Goal: Task Accomplishment & Management: Use online tool/utility

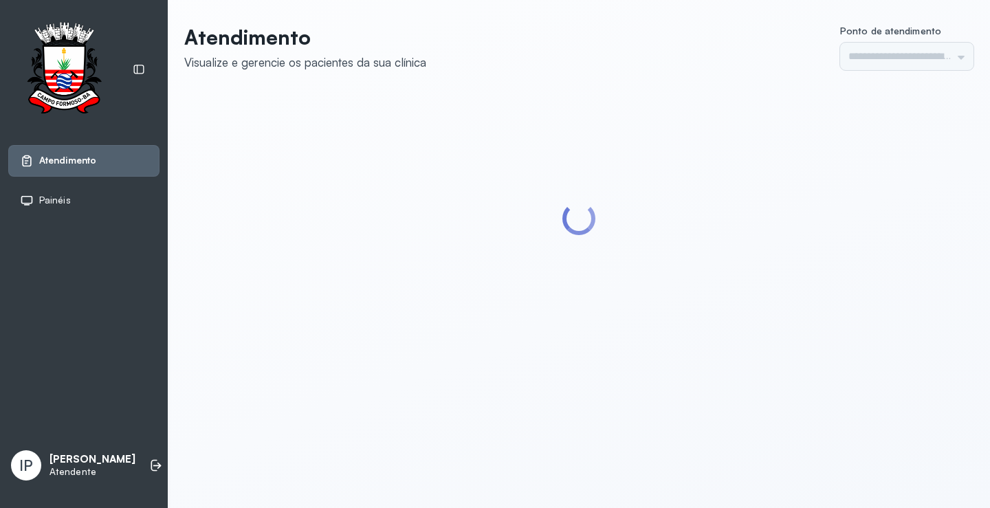
type input "*********"
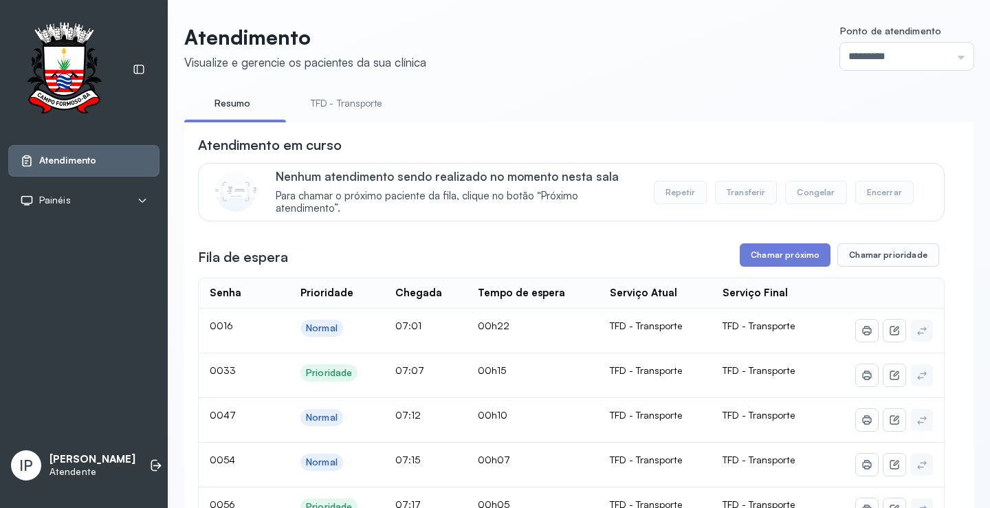
click at [355, 100] on link "TFD - Transporte" at bounding box center [346, 103] width 99 height 23
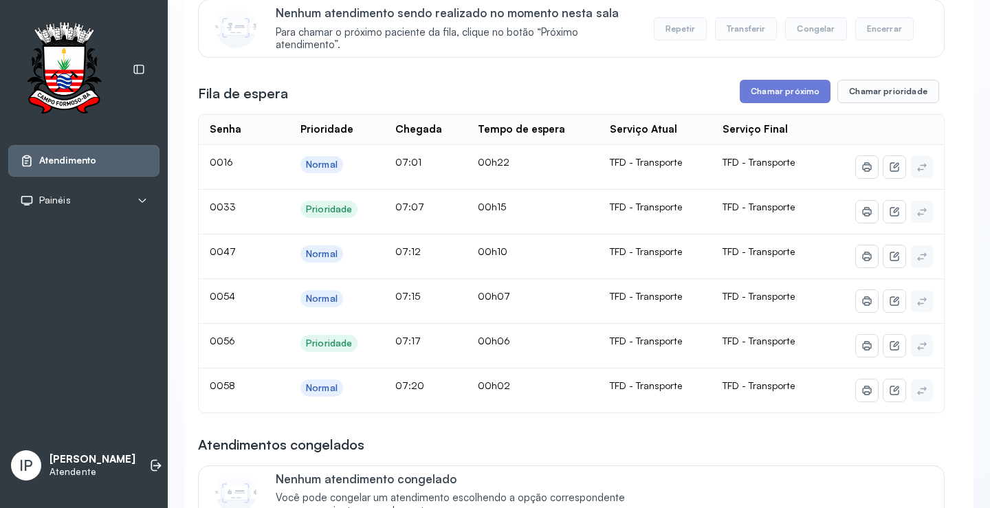
scroll to position [188, 0]
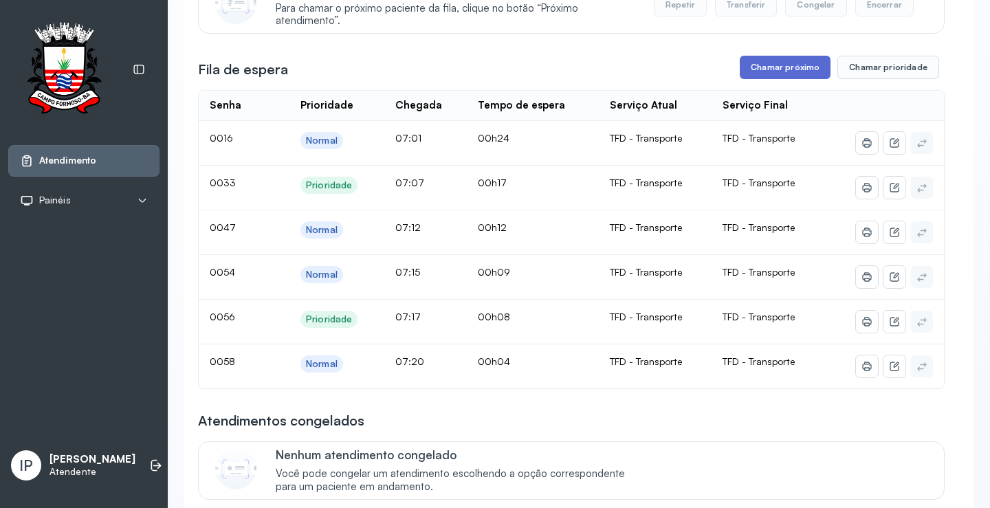
click at [775, 74] on button "Chamar próximo" at bounding box center [785, 67] width 91 height 23
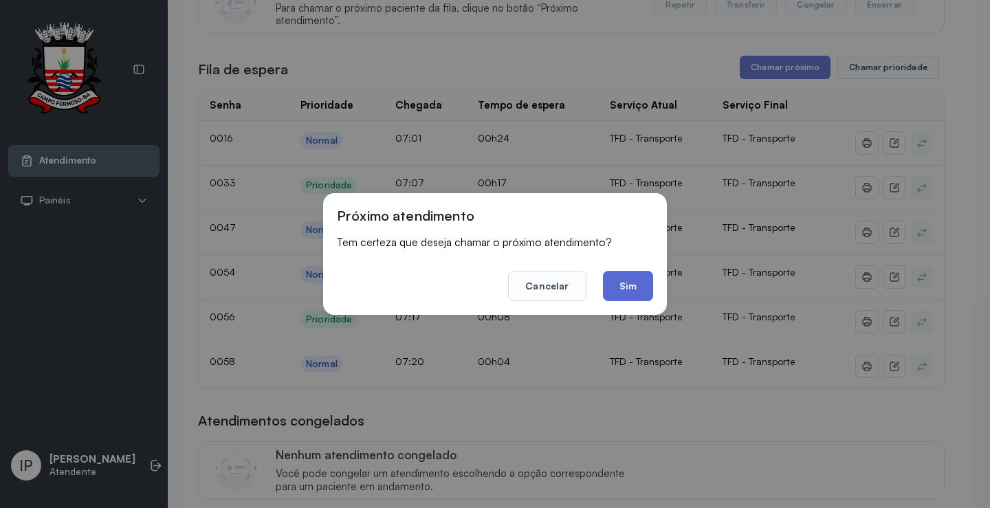
click at [620, 284] on button "Sim" at bounding box center [628, 286] width 50 height 30
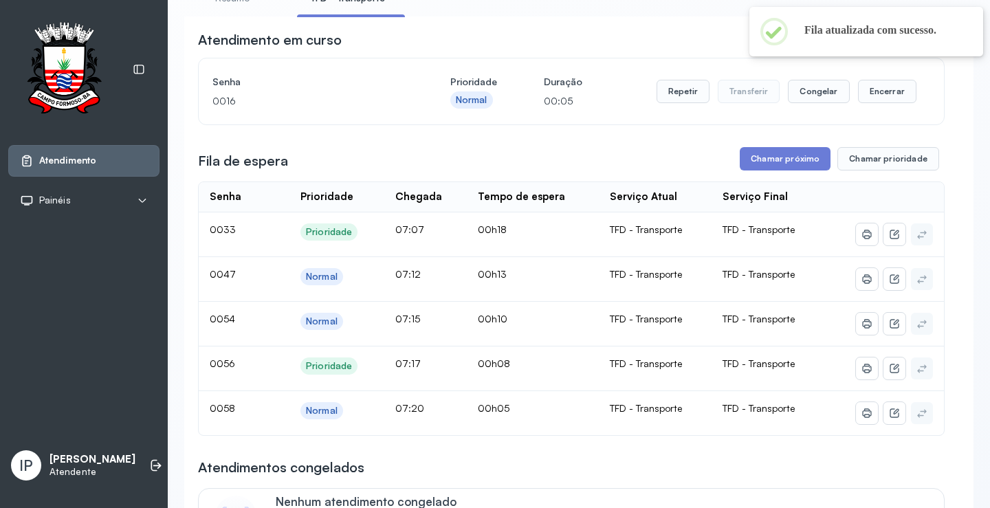
scroll to position [0, 0]
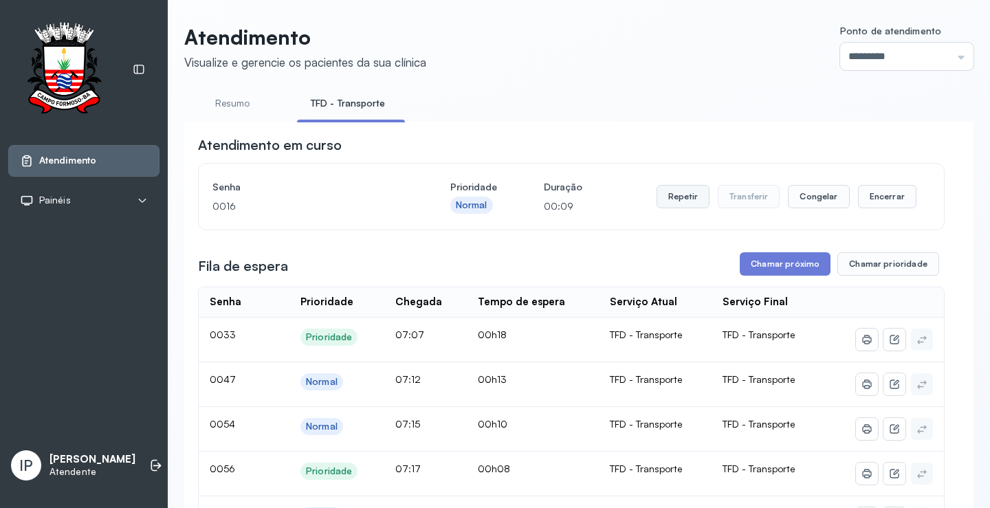
click at [676, 195] on button "Repetir" at bounding box center [682, 196] width 53 height 23
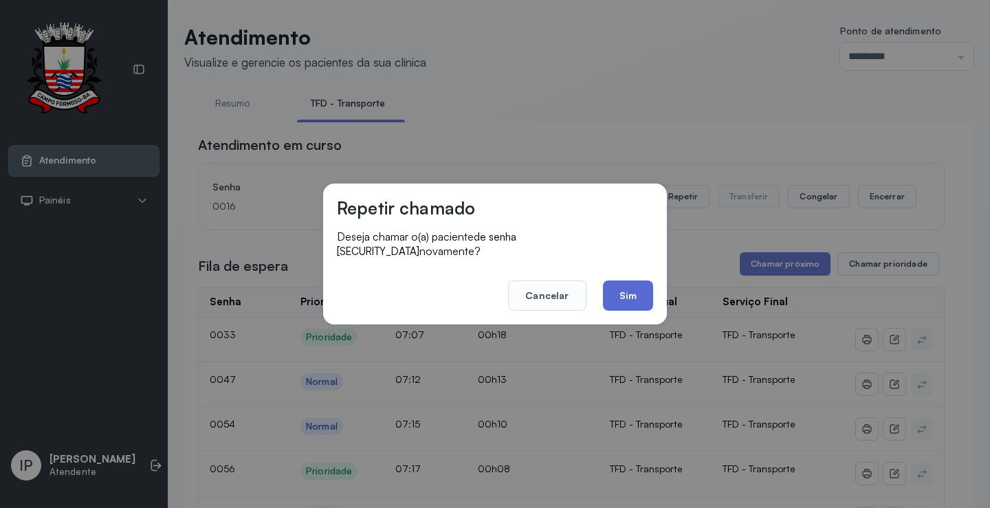
click at [632, 286] on button "Sim" at bounding box center [628, 295] width 50 height 30
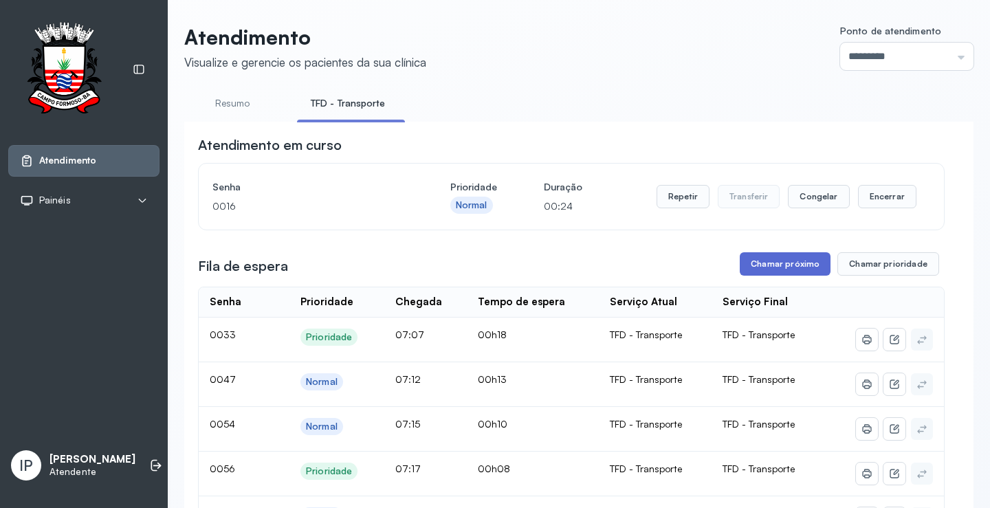
click at [800, 267] on button "Chamar próximo" at bounding box center [785, 263] width 91 height 23
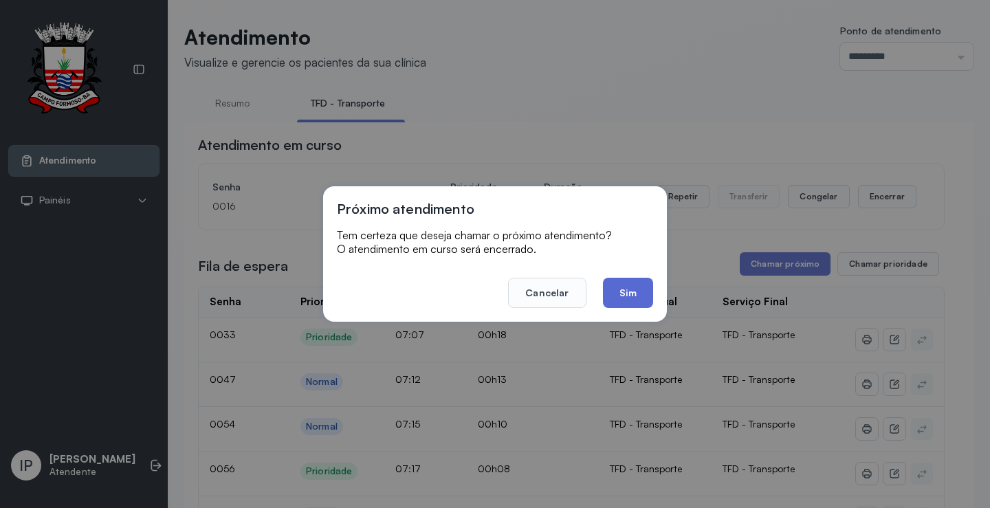
click at [634, 295] on button "Sim" at bounding box center [628, 293] width 50 height 30
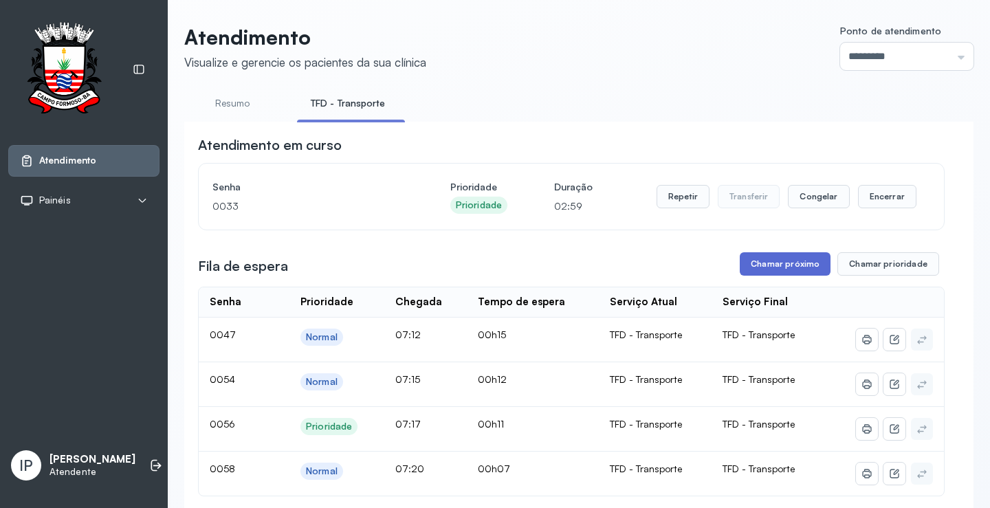
click at [783, 268] on button "Chamar próximo" at bounding box center [785, 263] width 91 height 23
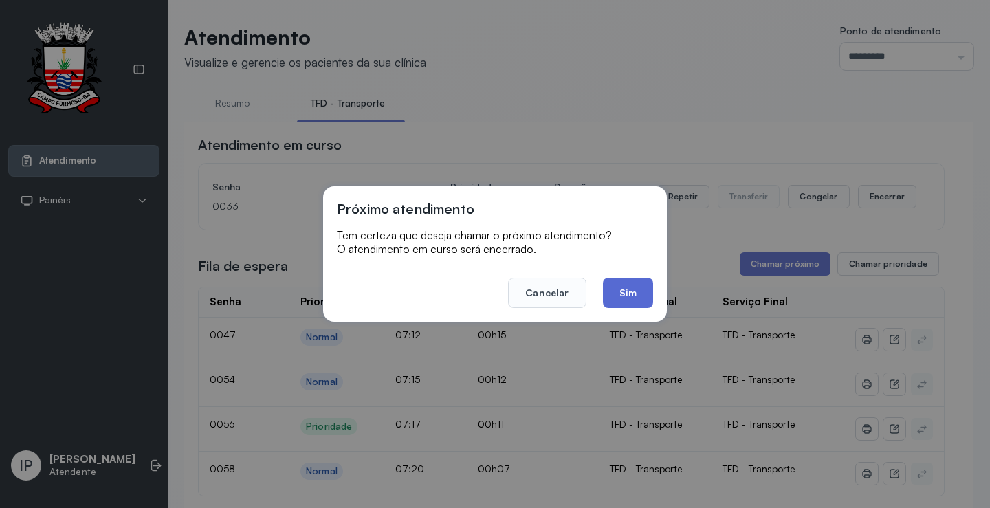
click at [634, 289] on button "Sim" at bounding box center [628, 293] width 50 height 30
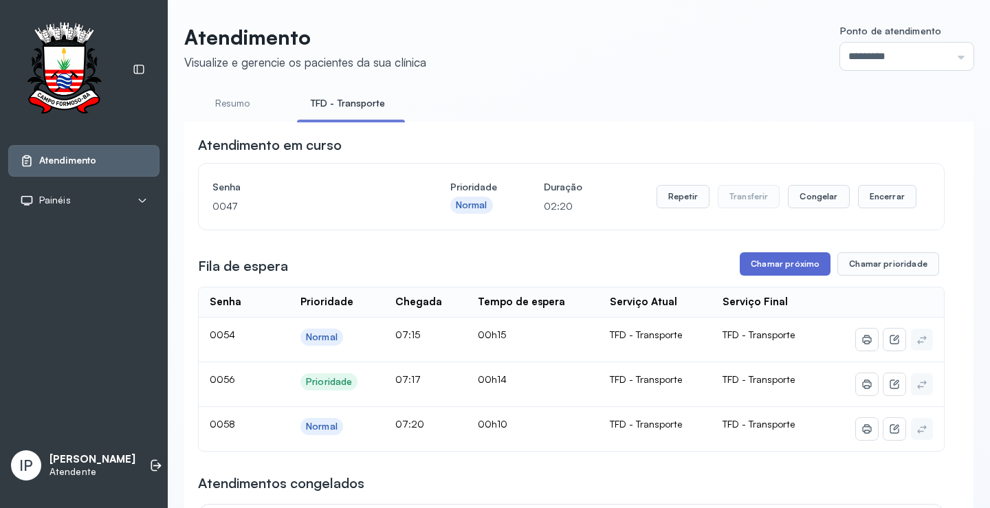
click at [769, 270] on button "Chamar próximo" at bounding box center [785, 263] width 91 height 23
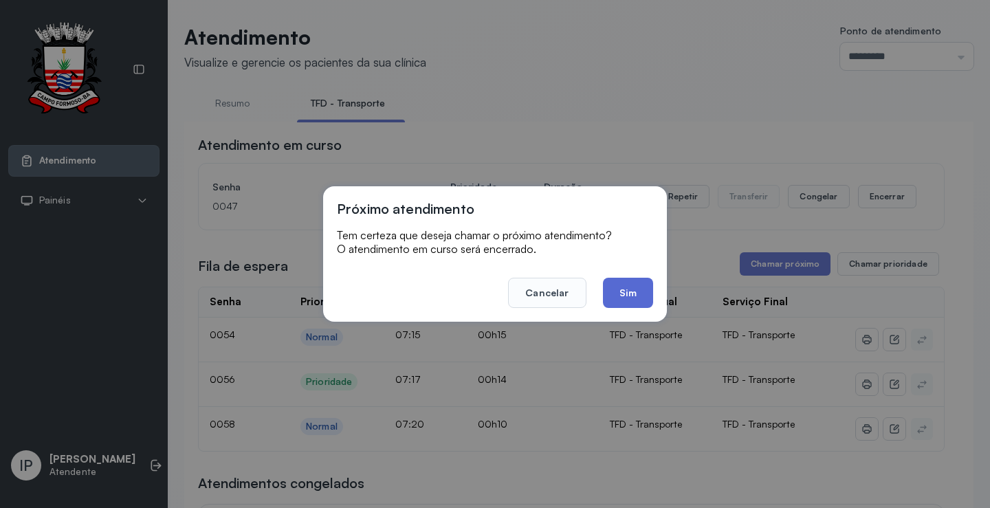
click at [617, 296] on button "Sim" at bounding box center [628, 293] width 50 height 30
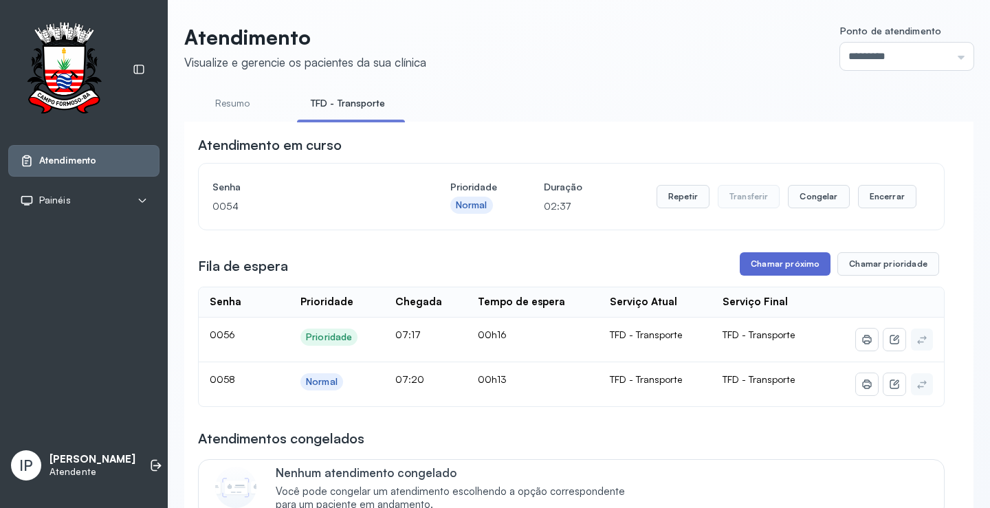
click at [779, 263] on button "Chamar próximo" at bounding box center [785, 263] width 91 height 23
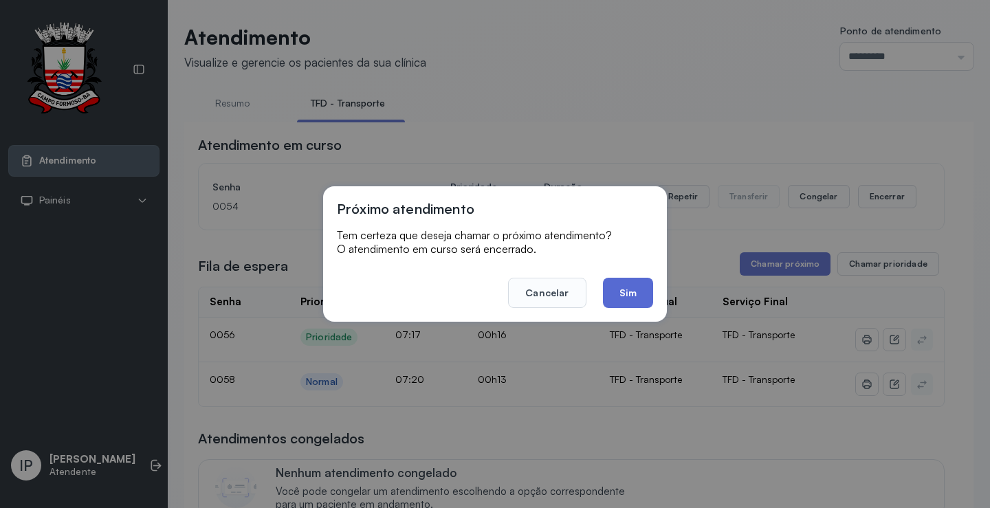
click at [637, 287] on button "Sim" at bounding box center [628, 293] width 50 height 30
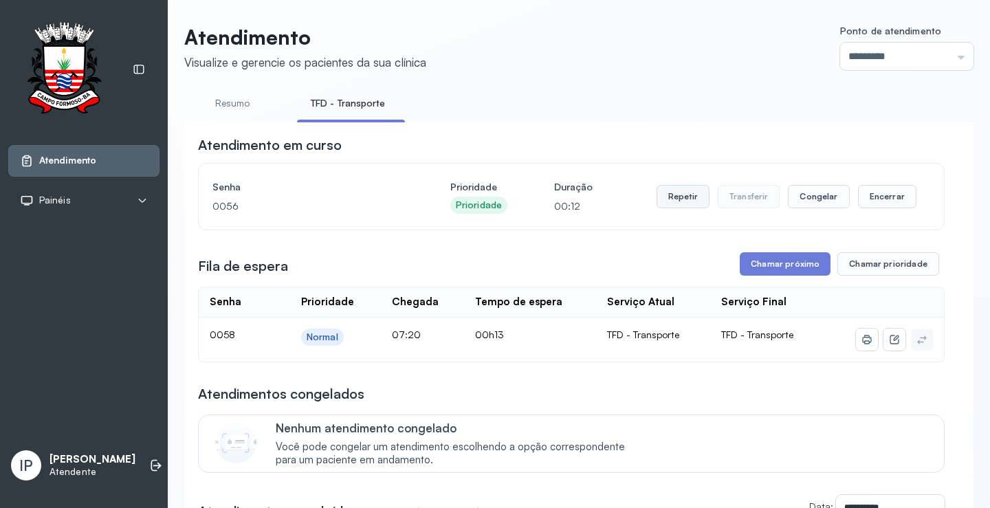
click at [677, 195] on button "Repetir" at bounding box center [682, 196] width 53 height 23
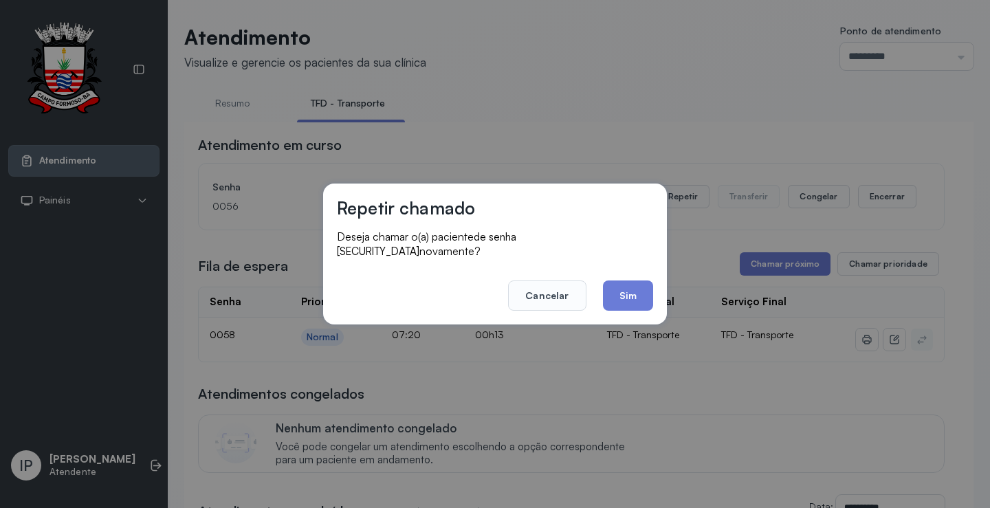
click at [612, 284] on button "Sim" at bounding box center [628, 295] width 50 height 30
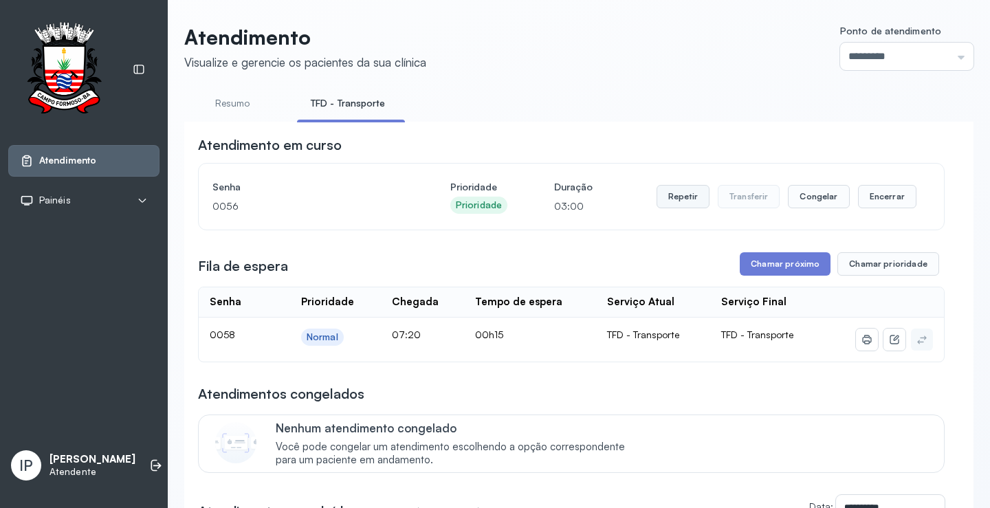
click at [676, 201] on button "Repetir" at bounding box center [682, 196] width 53 height 23
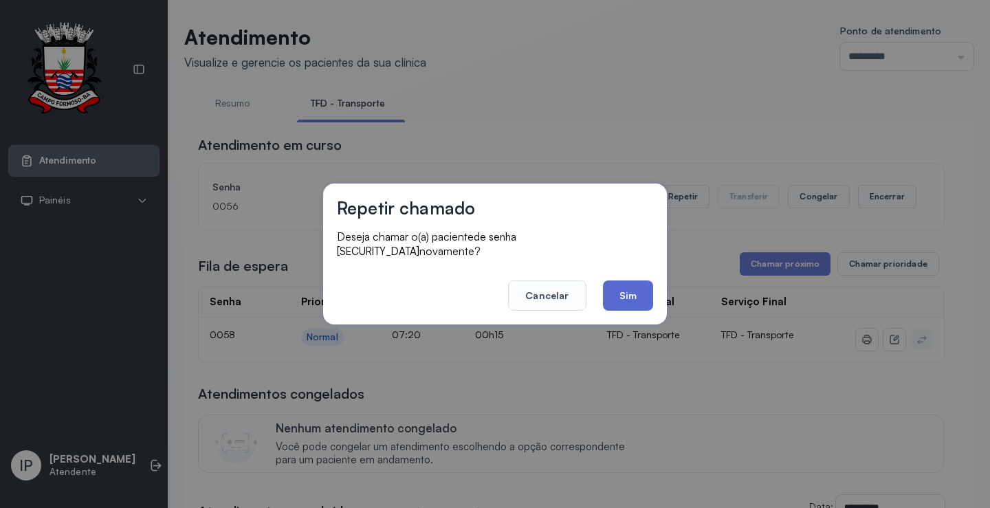
click at [636, 289] on button "Sim" at bounding box center [628, 295] width 50 height 30
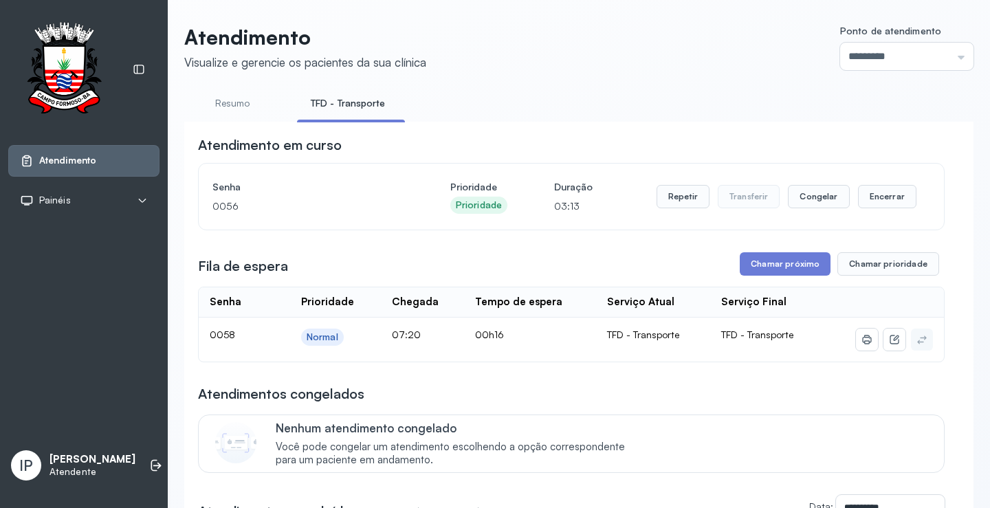
click at [753, 253] on div "**********" at bounding box center [571, 428] width 746 height 586
click at [753, 281] on div "**********" at bounding box center [571, 428] width 746 height 586
click at [753, 263] on button "Chamar próximo" at bounding box center [785, 263] width 91 height 23
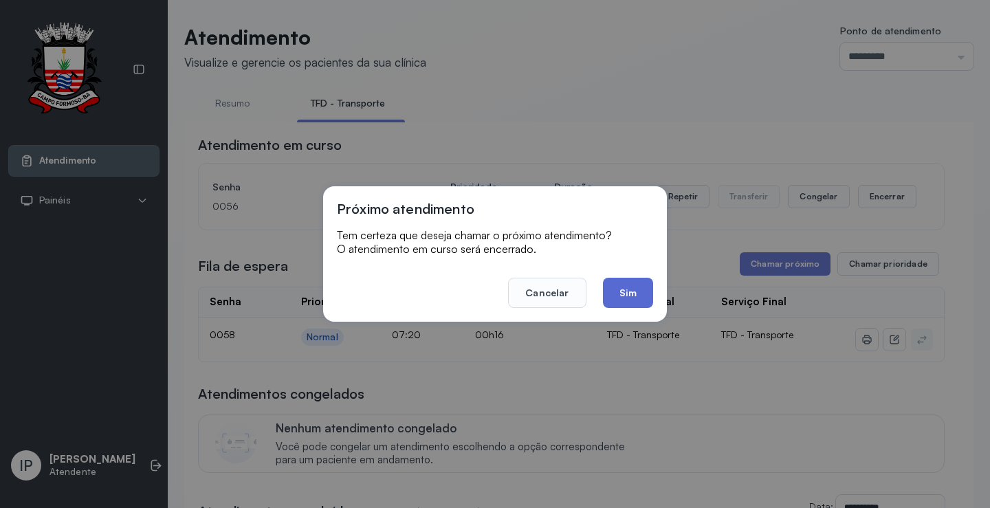
click at [615, 290] on button "Sim" at bounding box center [628, 293] width 50 height 30
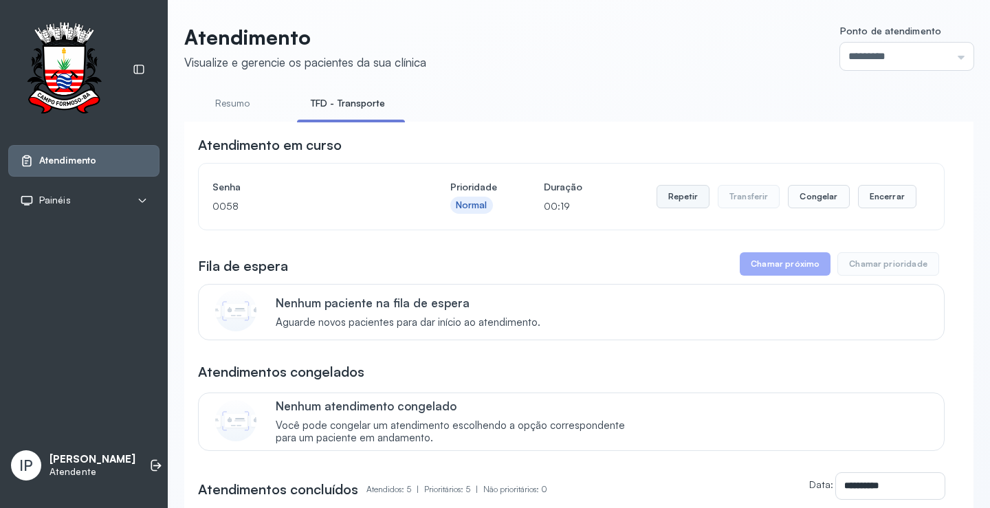
click at [668, 205] on button "Repetir" at bounding box center [682, 196] width 53 height 23
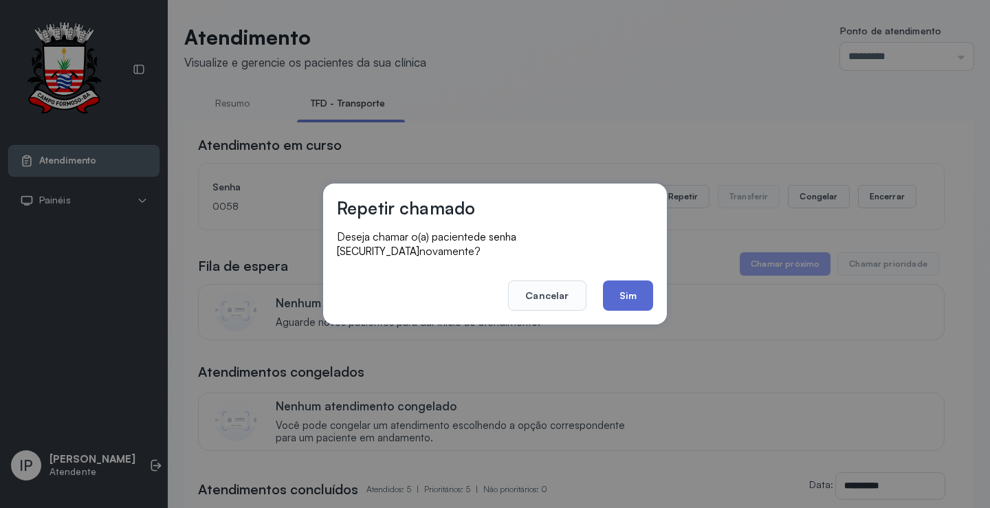
click at [648, 293] on button "Sim" at bounding box center [628, 295] width 50 height 30
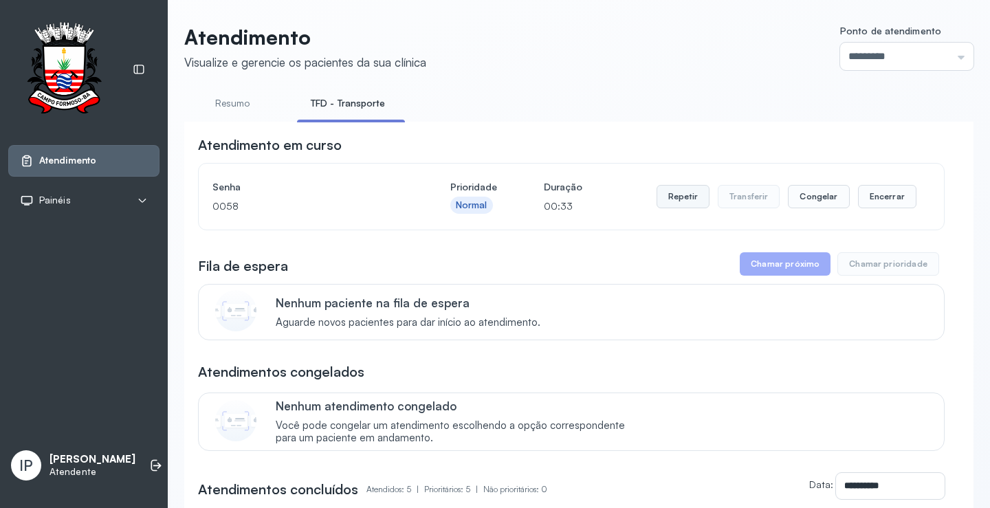
click at [678, 199] on button "Repetir" at bounding box center [682, 196] width 53 height 23
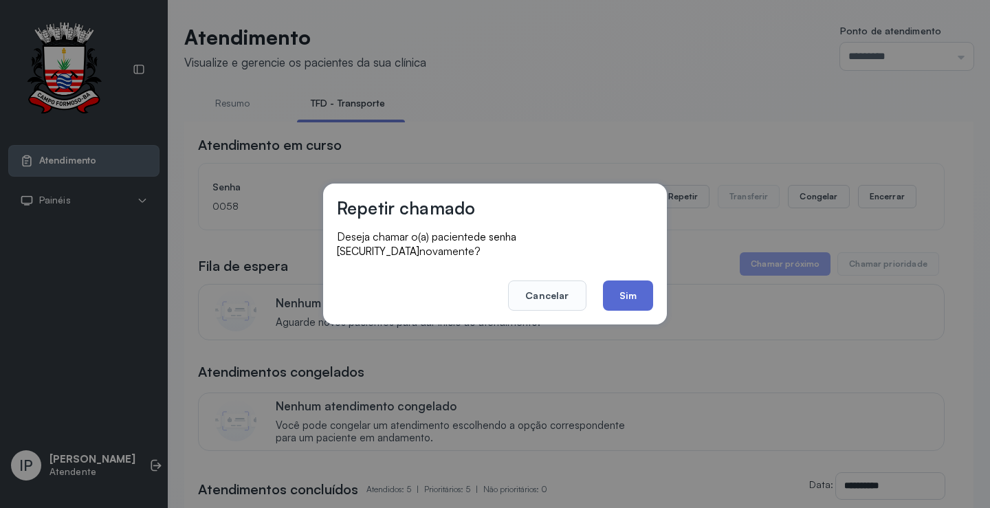
click at [629, 280] on button "Sim" at bounding box center [628, 295] width 50 height 30
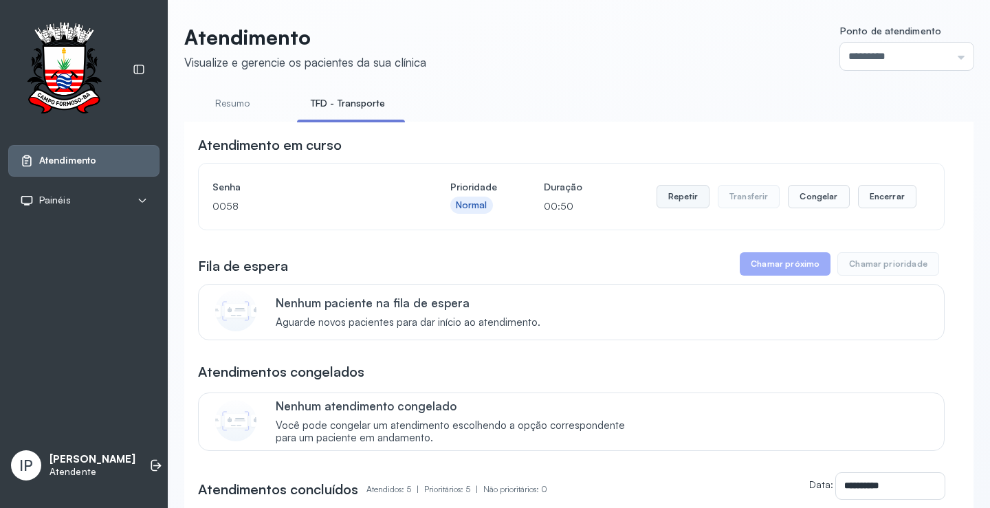
click at [689, 193] on button "Repetir" at bounding box center [682, 196] width 53 height 23
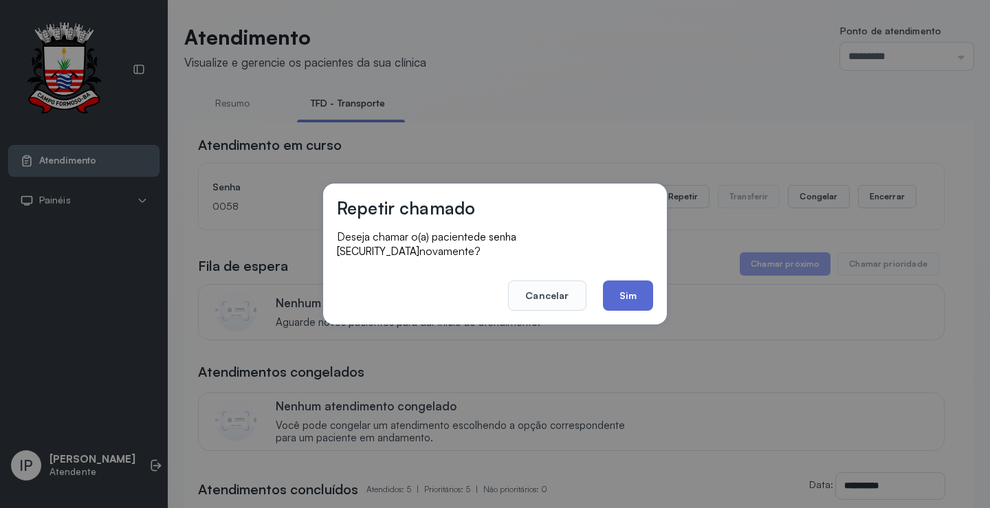
click at [632, 285] on button "Sim" at bounding box center [628, 295] width 50 height 30
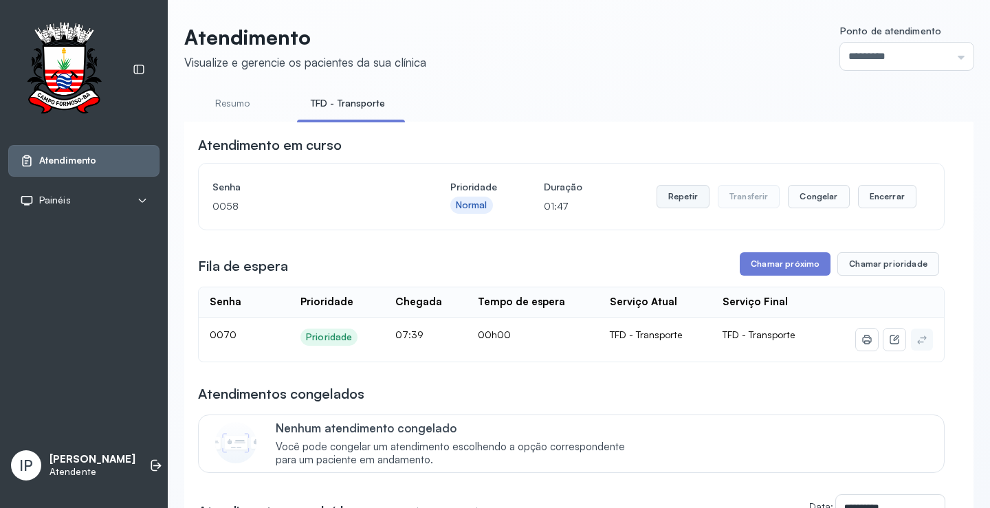
click at [665, 200] on button "Repetir" at bounding box center [682, 196] width 53 height 23
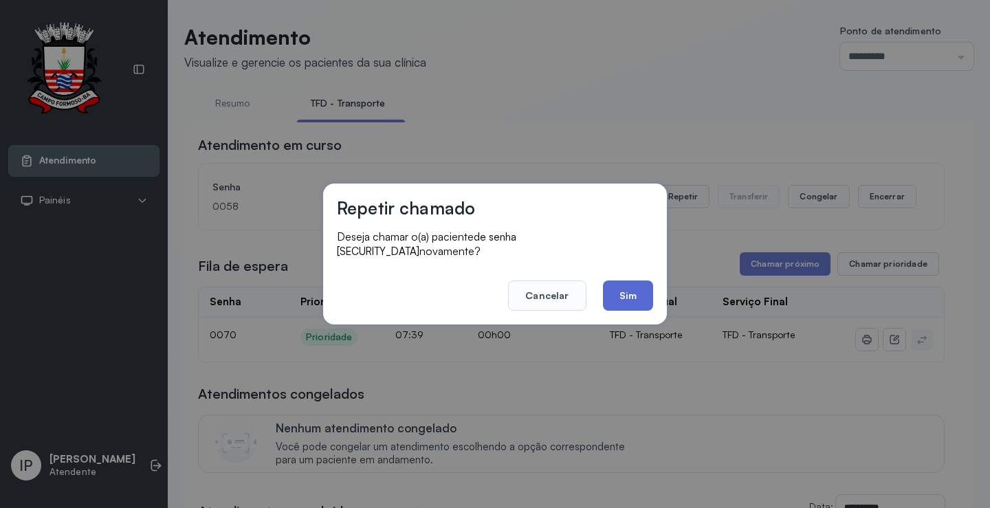
click at [633, 288] on button "Sim" at bounding box center [628, 295] width 50 height 30
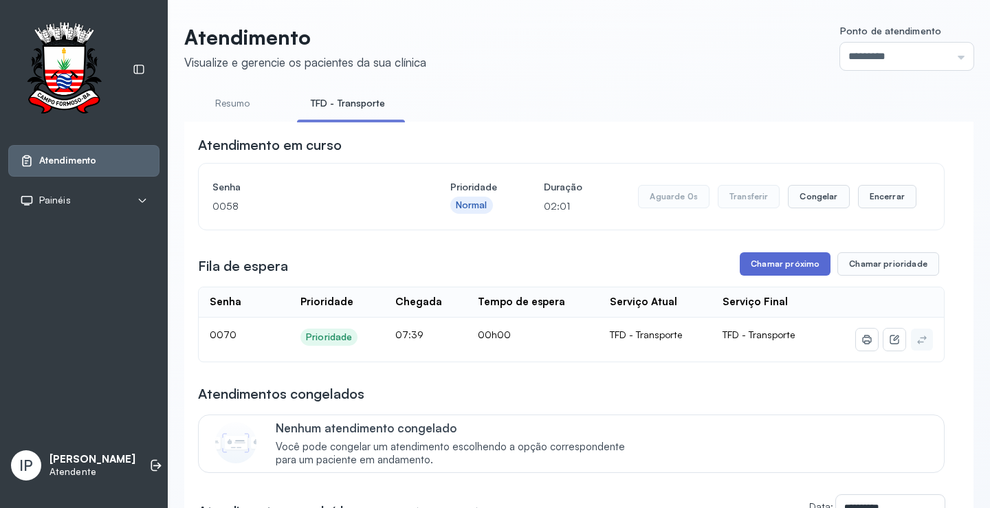
click at [782, 269] on button "Chamar próximo" at bounding box center [785, 263] width 91 height 23
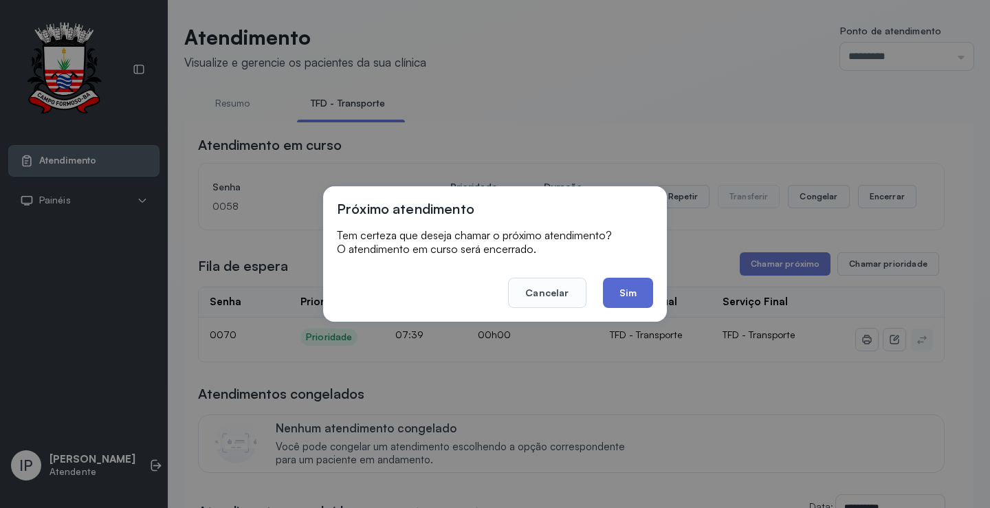
click at [632, 288] on button "Sim" at bounding box center [628, 293] width 50 height 30
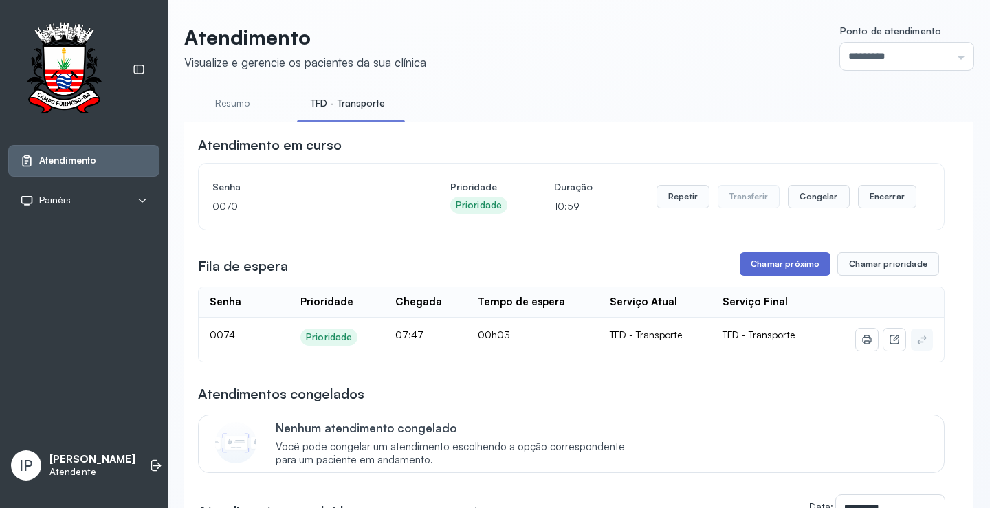
click at [767, 265] on button "Chamar próximo" at bounding box center [785, 263] width 91 height 23
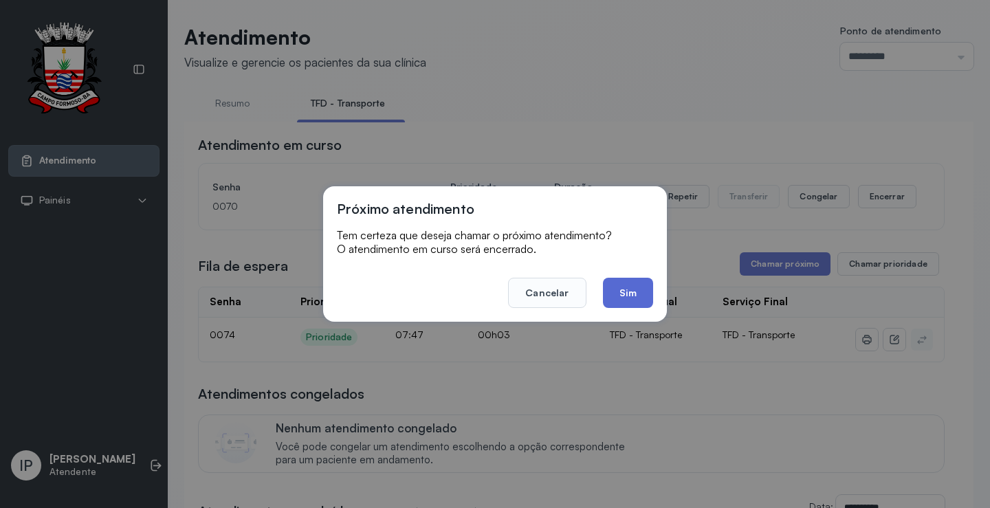
click at [630, 296] on button "Sim" at bounding box center [628, 293] width 50 height 30
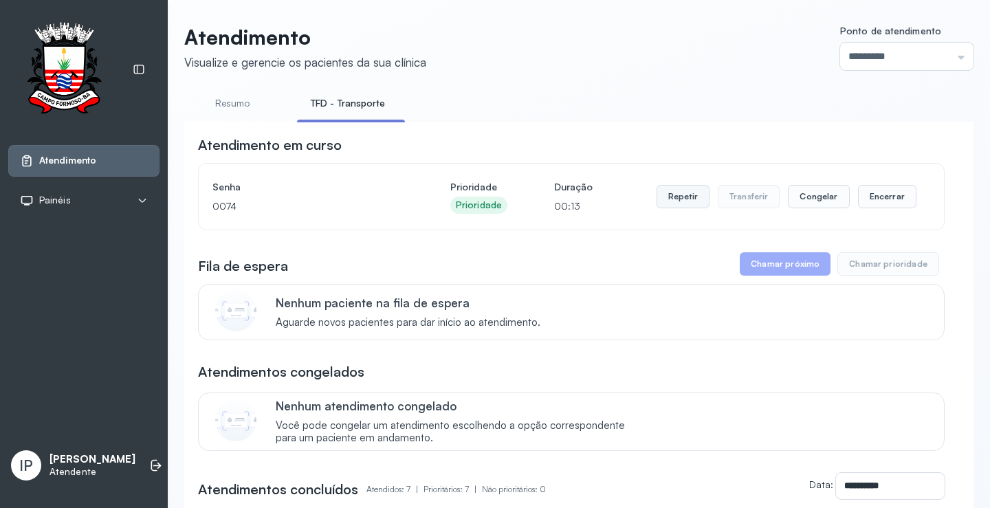
click at [674, 197] on button "Repetir" at bounding box center [682, 196] width 53 height 23
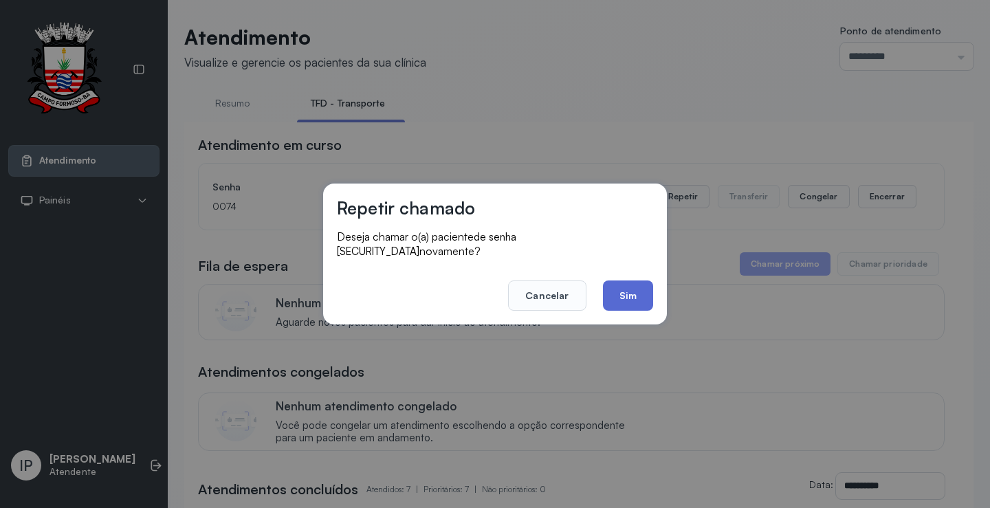
click at [616, 285] on button "Sim" at bounding box center [628, 295] width 50 height 30
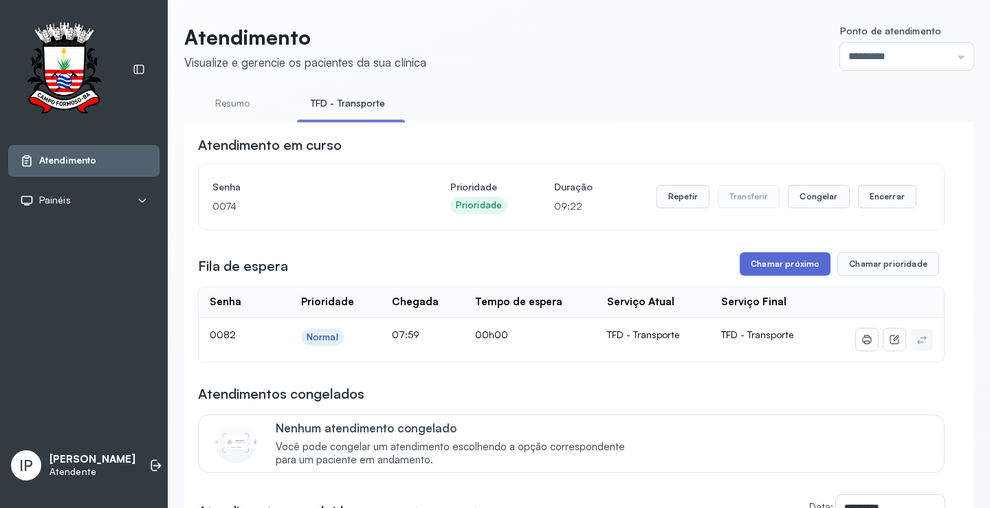
click at [788, 262] on button "Chamar próximo" at bounding box center [785, 263] width 91 height 23
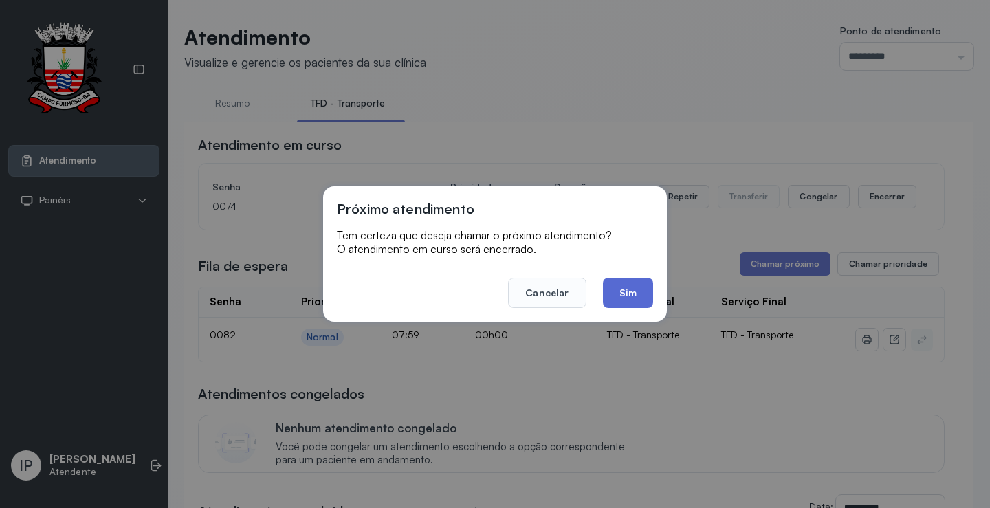
click at [624, 295] on button "Sim" at bounding box center [628, 293] width 50 height 30
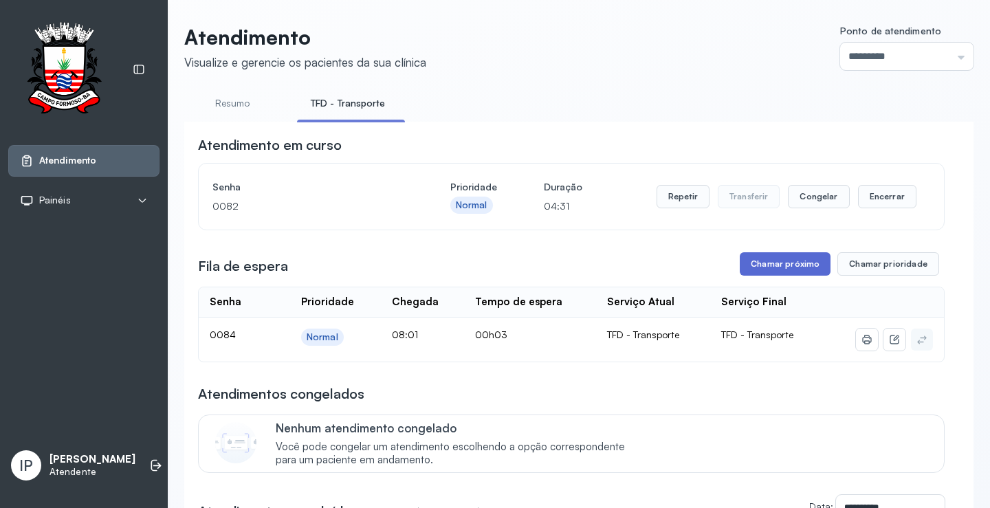
click at [790, 262] on button "Chamar próximo" at bounding box center [785, 263] width 91 height 23
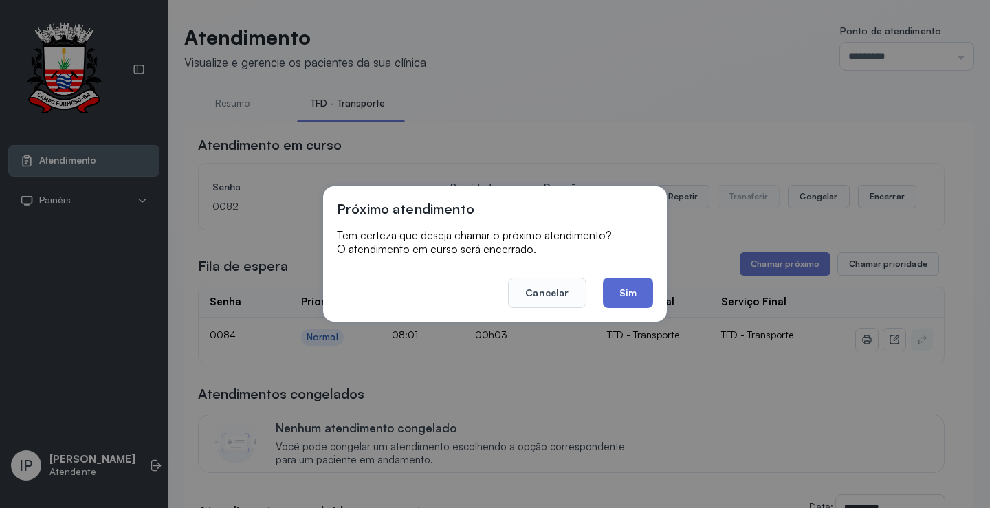
click at [612, 288] on button "Sim" at bounding box center [628, 293] width 50 height 30
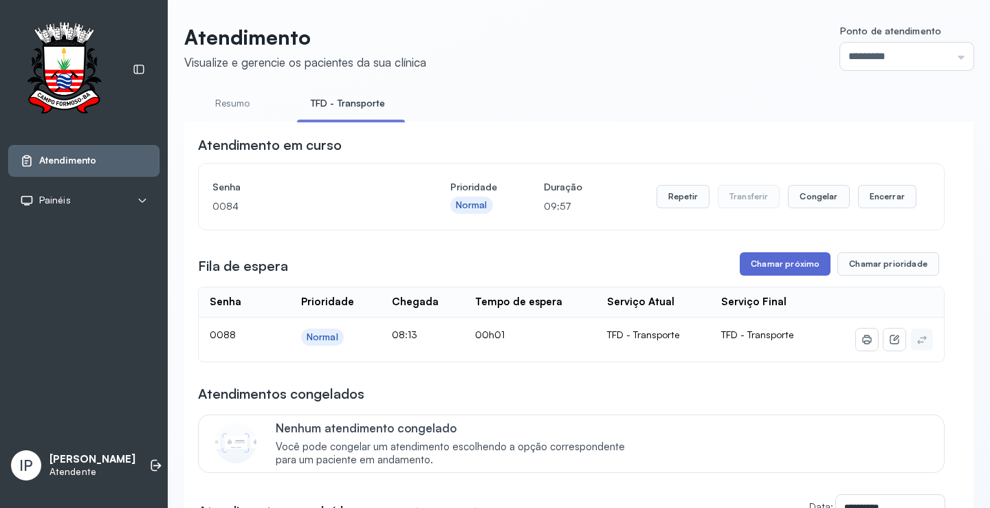
click at [787, 258] on button "Chamar próximo" at bounding box center [785, 263] width 91 height 23
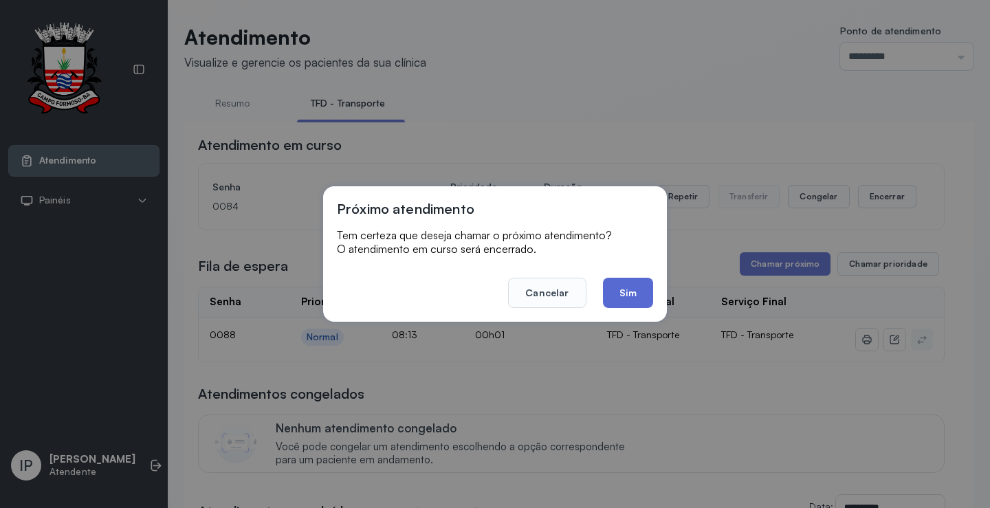
click at [627, 292] on button "Sim" at bounding box center [628, 293] width 50 height 30
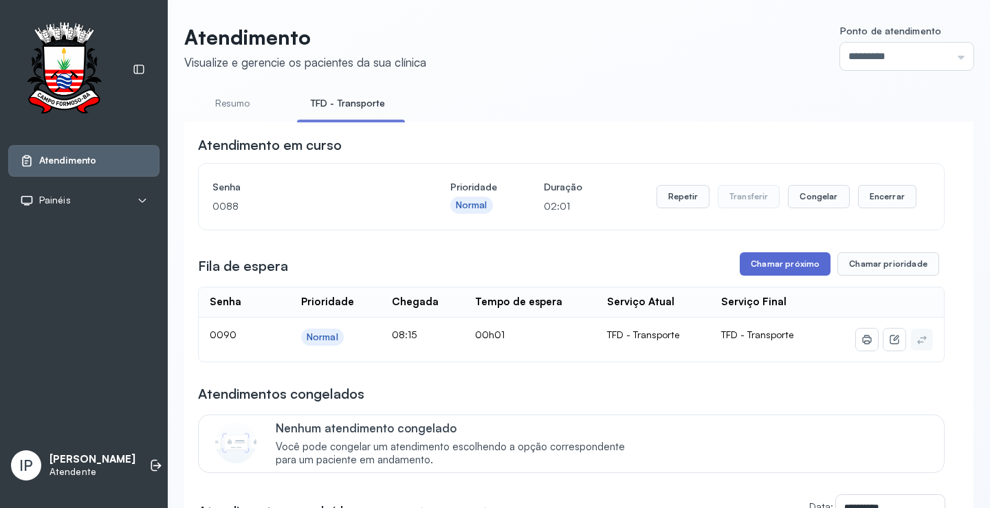
click at [764, 261] on button "Chamar próximo" at bounding box center [785, 263] width 91 height 23
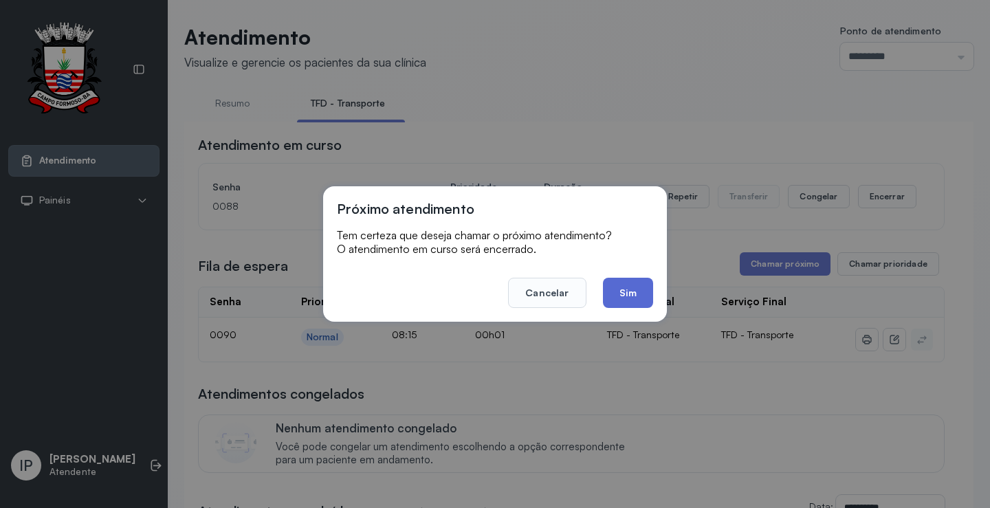
click at [626, 291] on button "Sim" at bounding box center [628, 293] width 50 height 30
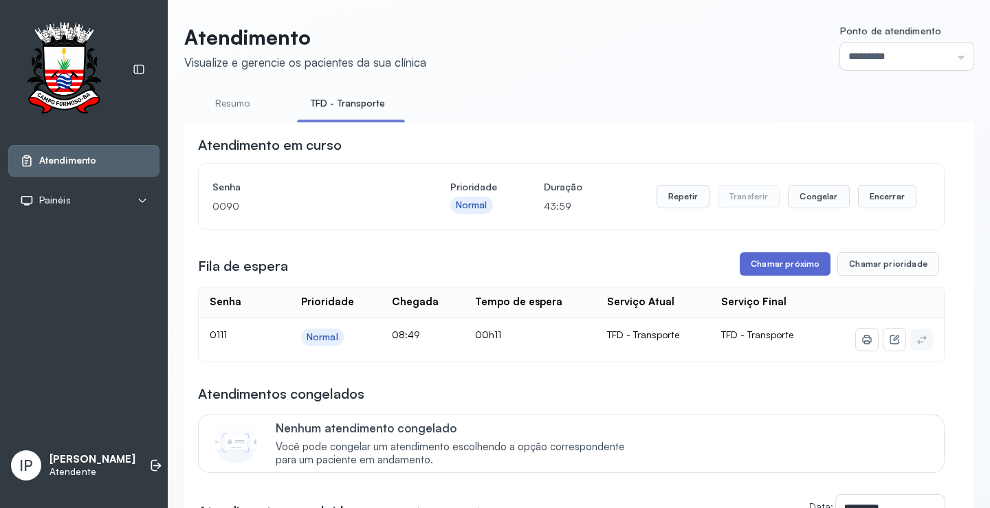
click at [789, 269] on button "Chamar próximo" at bounding box center [785, 263] width 91 height 23
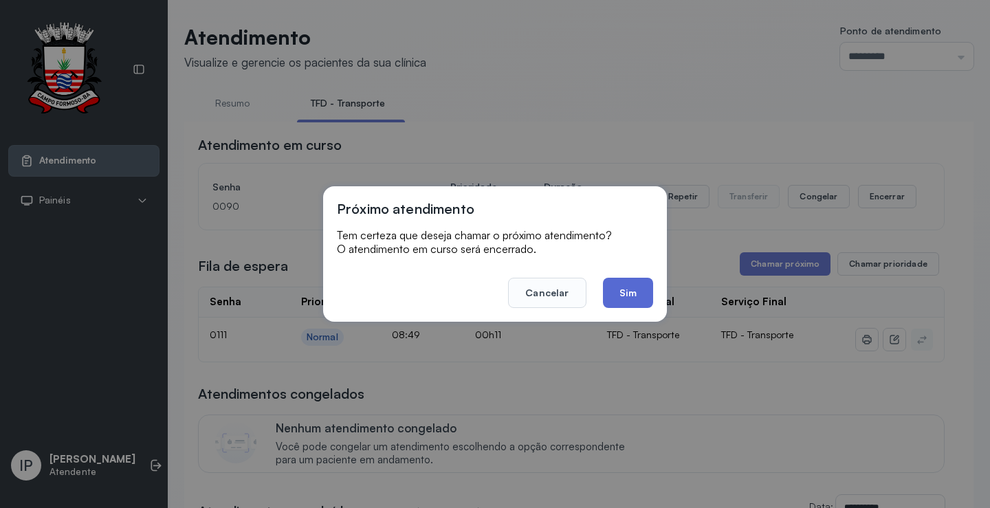
click at [640, 288] on button "Sim" at bounding box center [628, 293] width 50 height 30
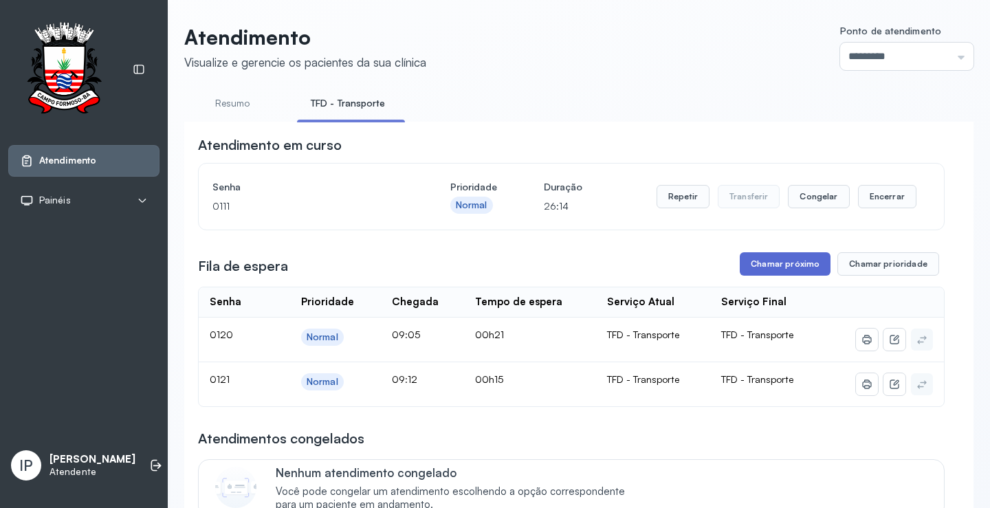
click at [784, 271] on button "Chamar próximo" at bounding box center [785, 263] width 91 height 23
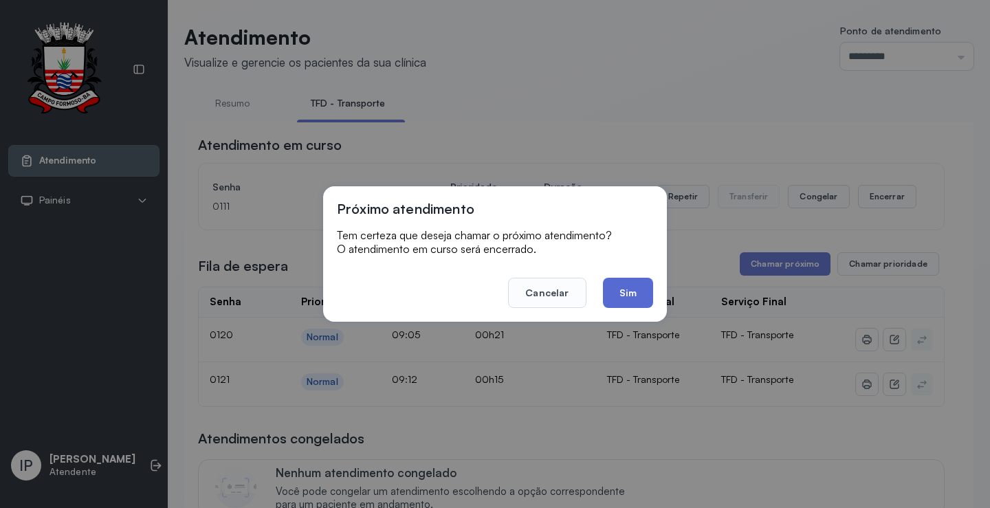
click at [628, 293] on button "Sim" at bounding box center [628, 293] width 50 height 30
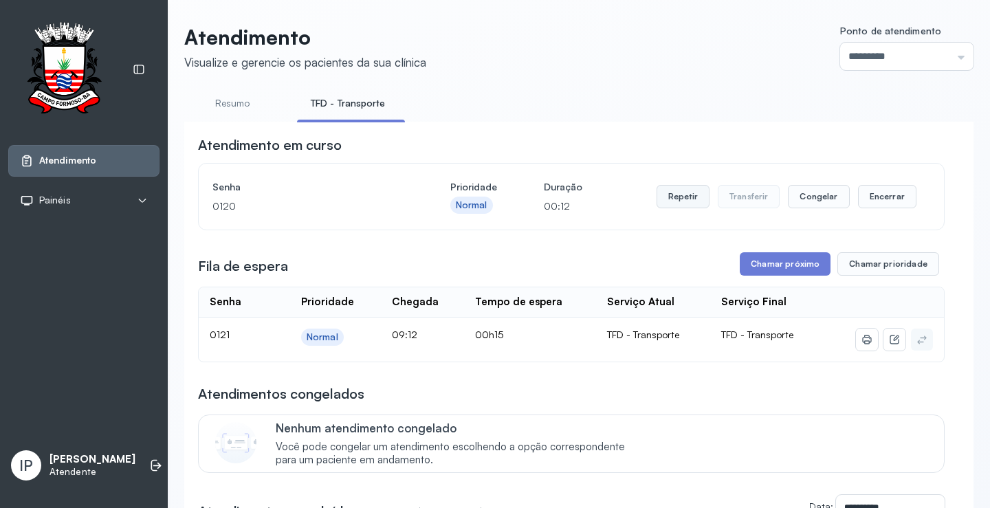
click at [676, 197] on button "Repetir" at bounding box center [682, 196] width 53 height 23
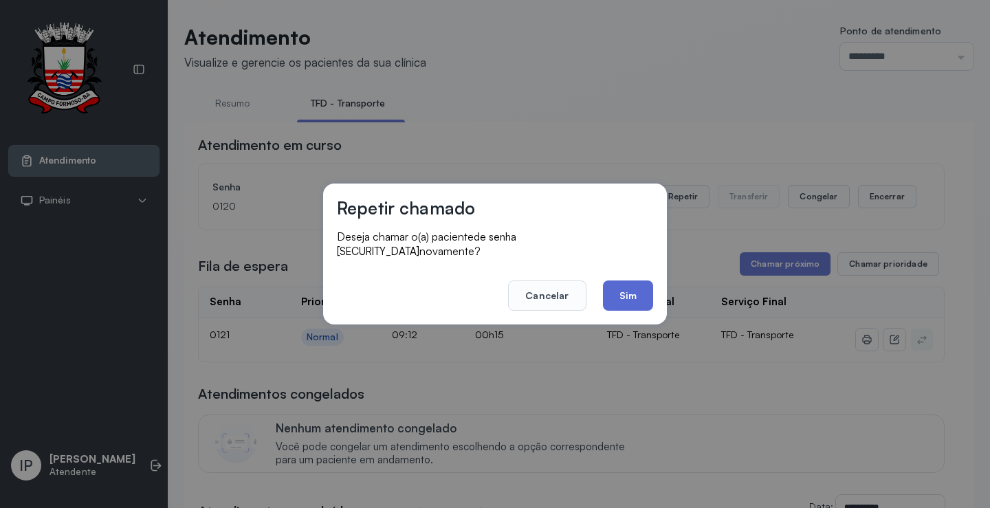
click at [626, 293] on button "Sim" at bounding box center [628, 295] width 50 height 30
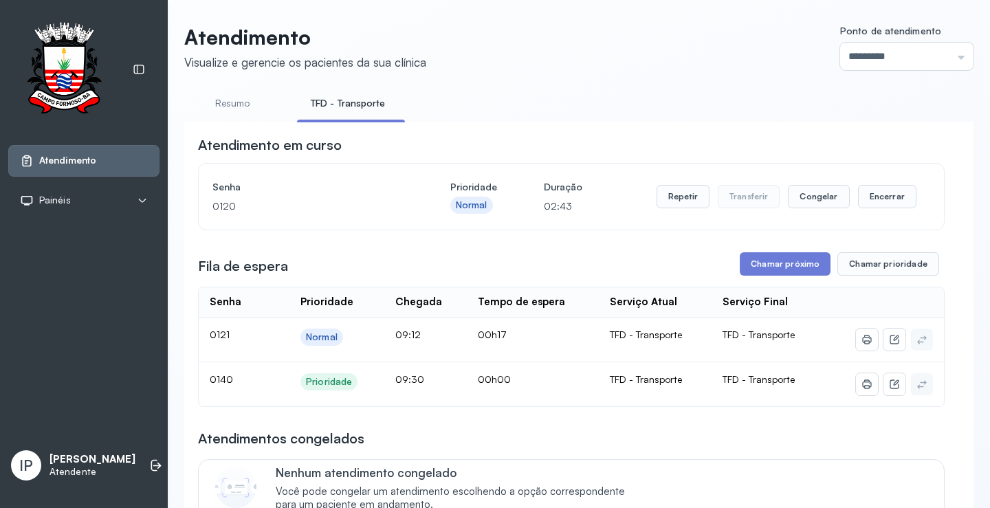
click at [770, 260] on button "Chamar próximo" at bounding box center [785, 263] width 91 height 23
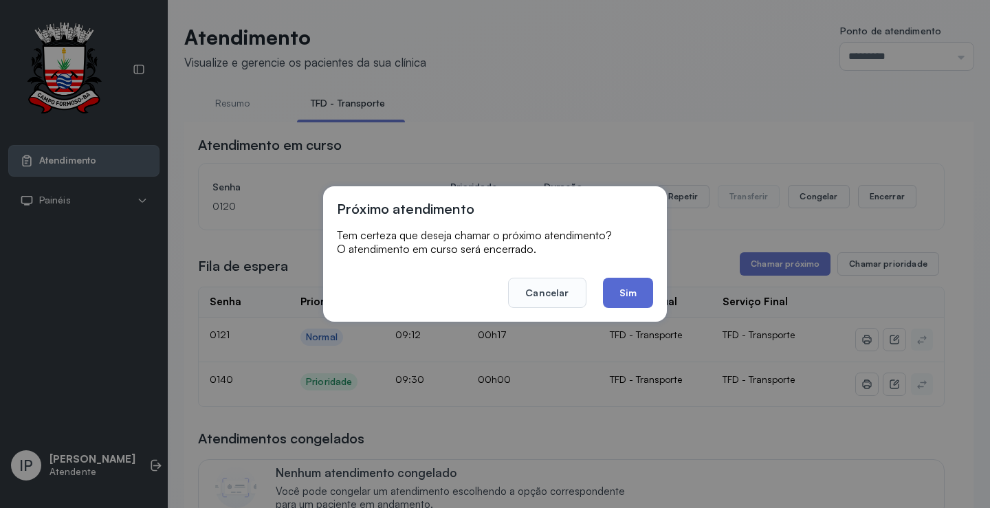
click at [633, 280] on button "Sim" at bounding box center [628, 293] width 50 height 30
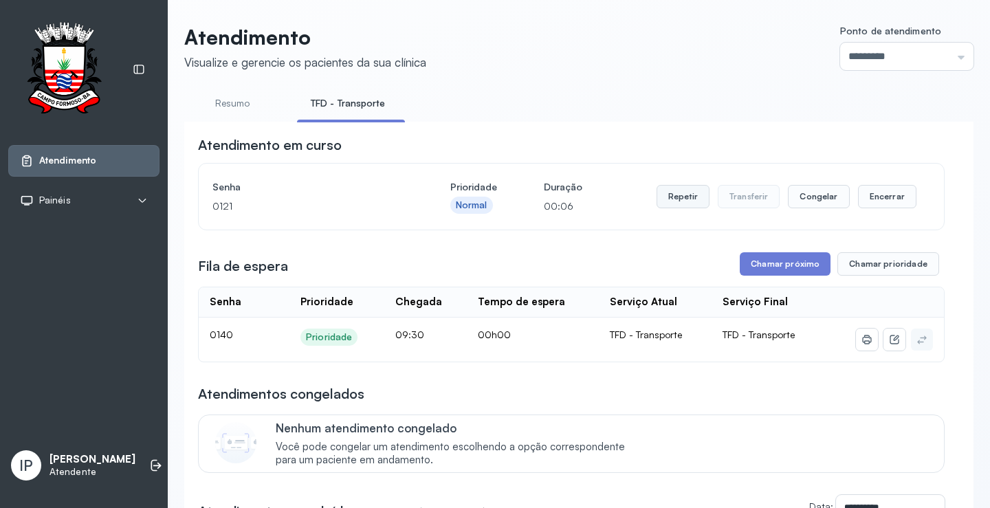
click at [688, 199] on button "Repetir" at bounding box center [682, 196] width 53 height 23
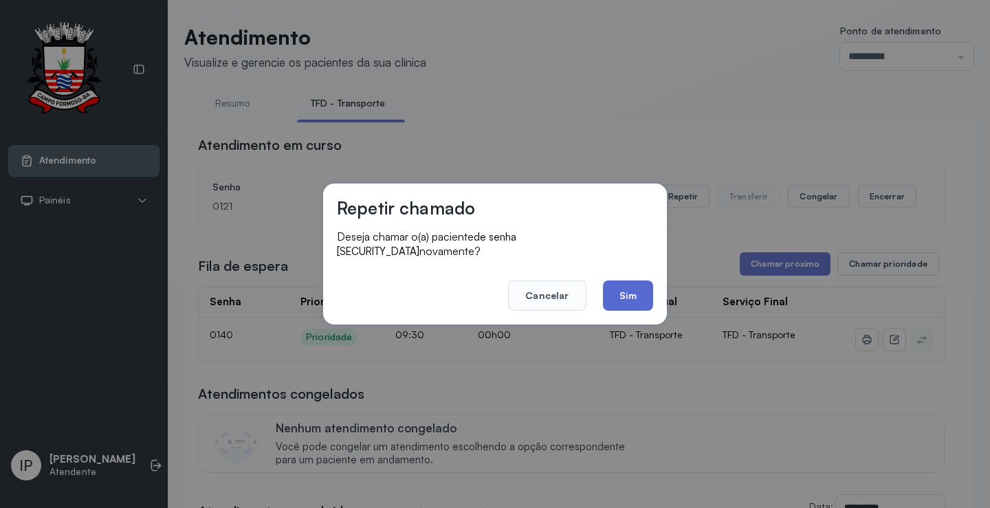
click at [618, 288] on button "Sim" at bounding box center [628, 295] width 50 height 30
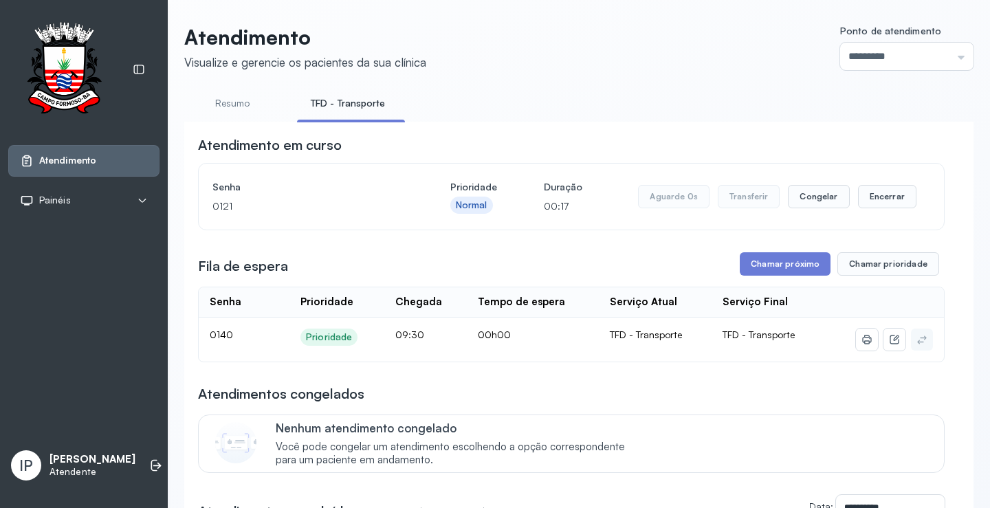
click at [758, 270] on button "Chamar próximo" at bounding box center [785, 263] width 91 height 23
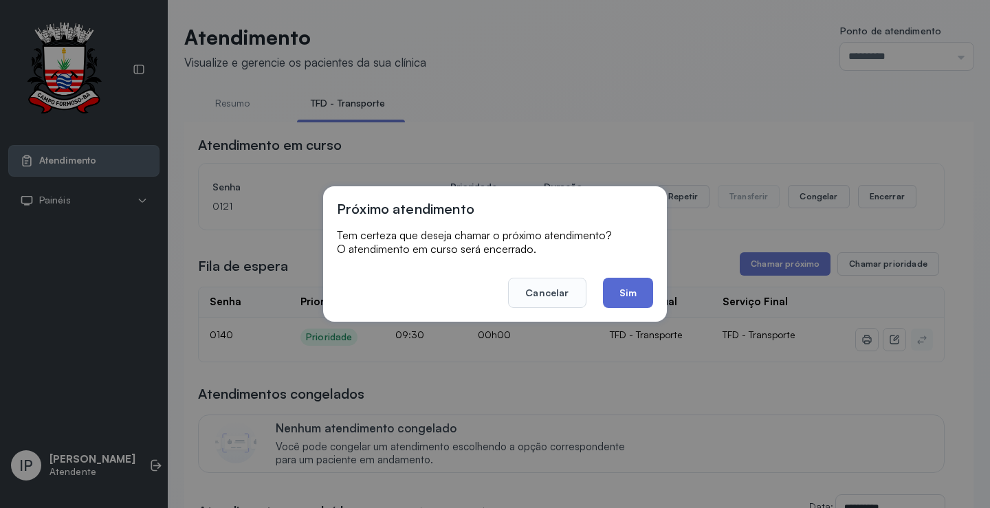
click at [646, 292] on button "Sim" at bounding box center [628, 293] width 50 height 30
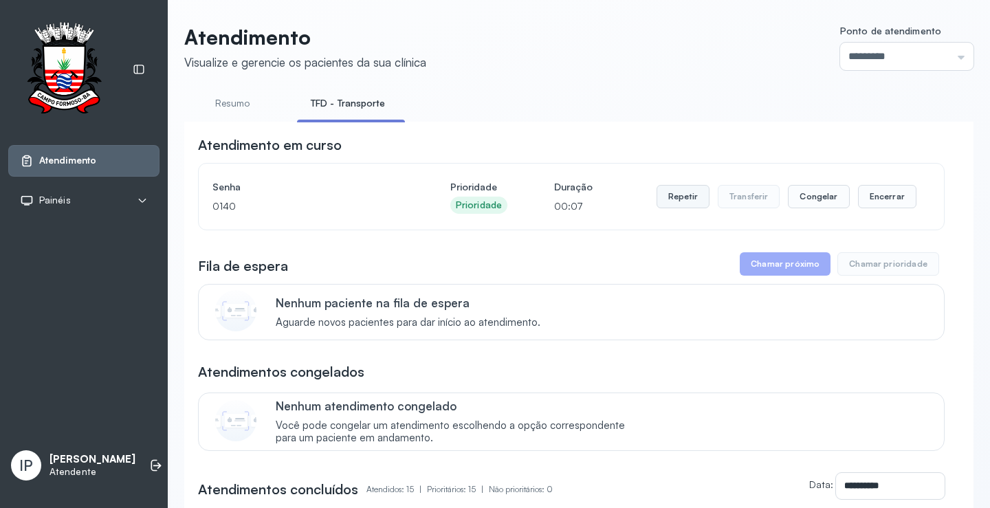
click at [666, 199] on button "Repetir" at bounding box center [682, 196] width 53 height 23
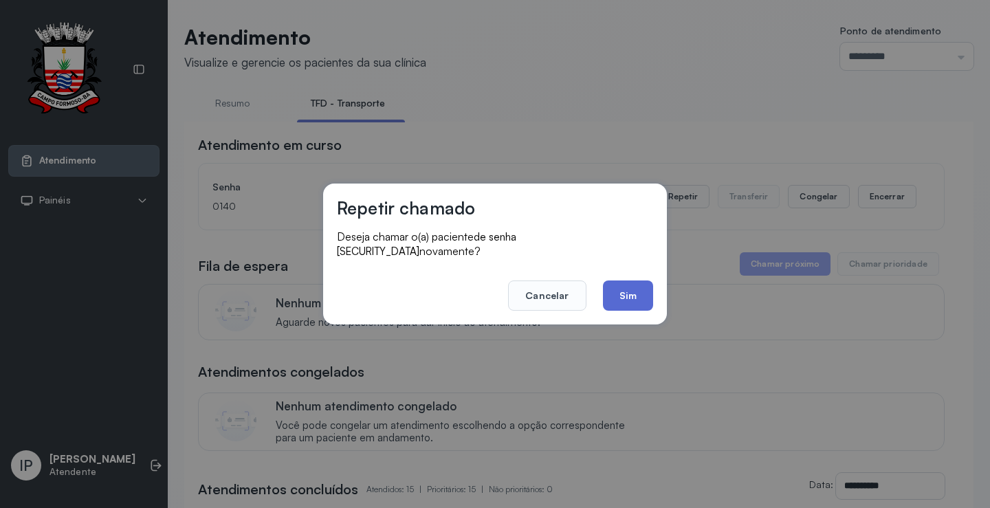
click at [605, 291] on button "Sim" at bounding box center [628, 295] width 50 height 30
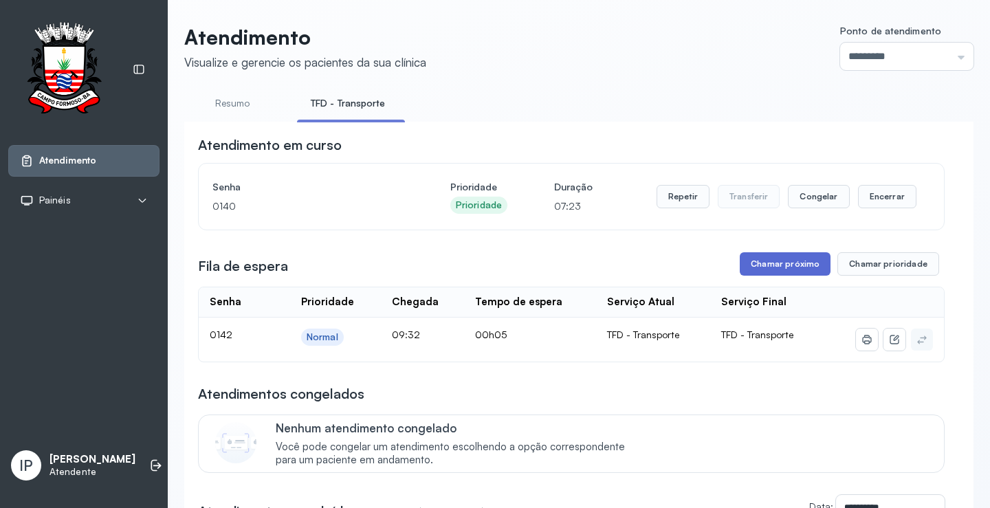
click at [775, 272] on button "Chamar próximo" at bounding box center [785, 263] width 91 height 23
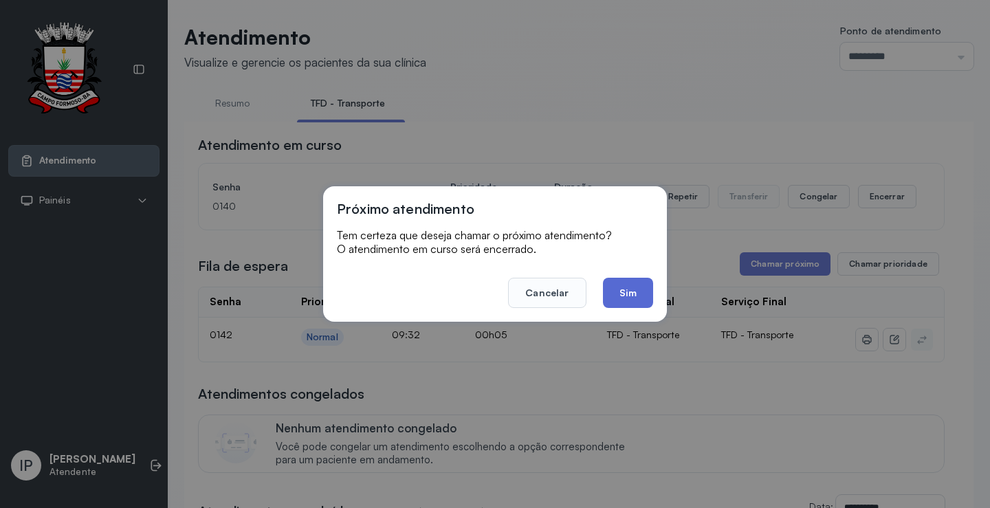
click at [649, 285] on button "Sim" at bounding box center [628, 293] width 50 height 30
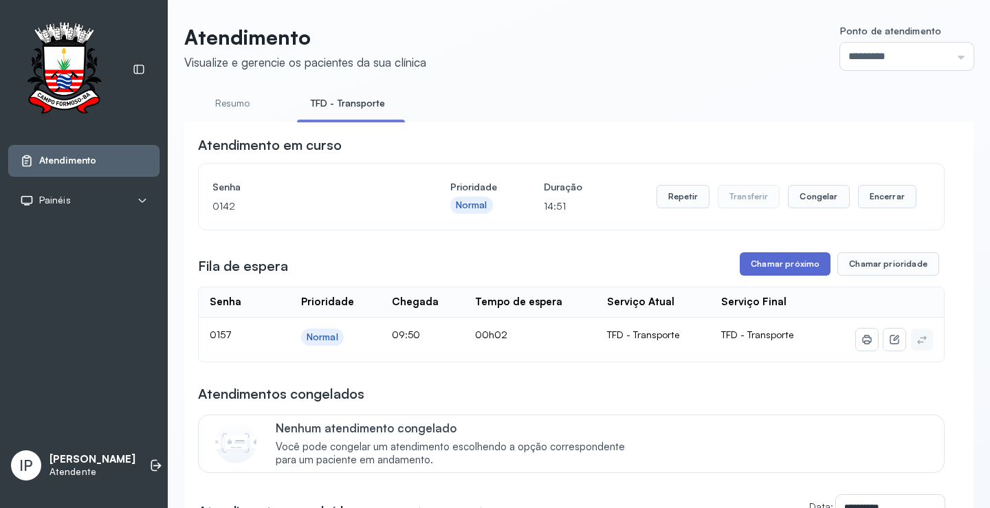
click at [786, 263] on button "Chamar próximo" at bounding box center [785, 263] width 91 height 23
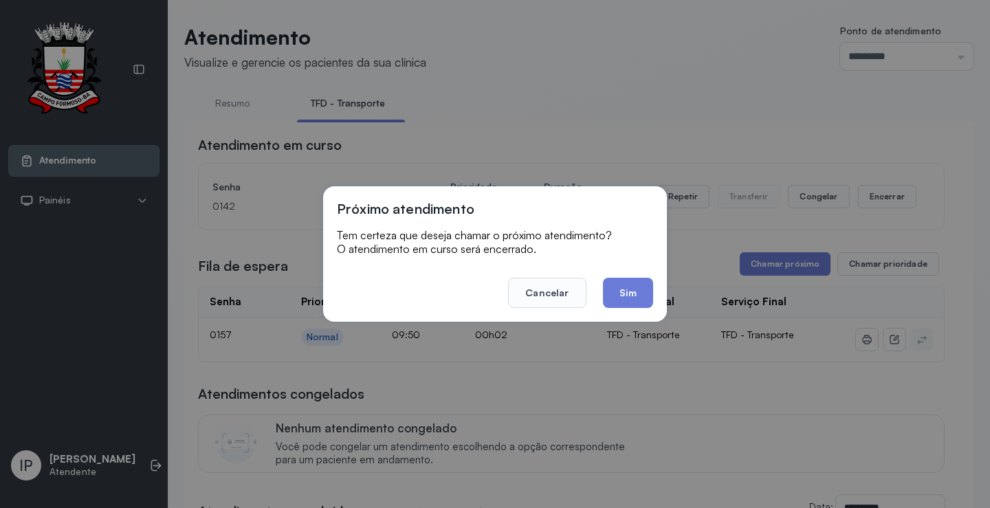
click at [635, 285] on button "Sim" at bounding box center [628, 293] width 50 height 30
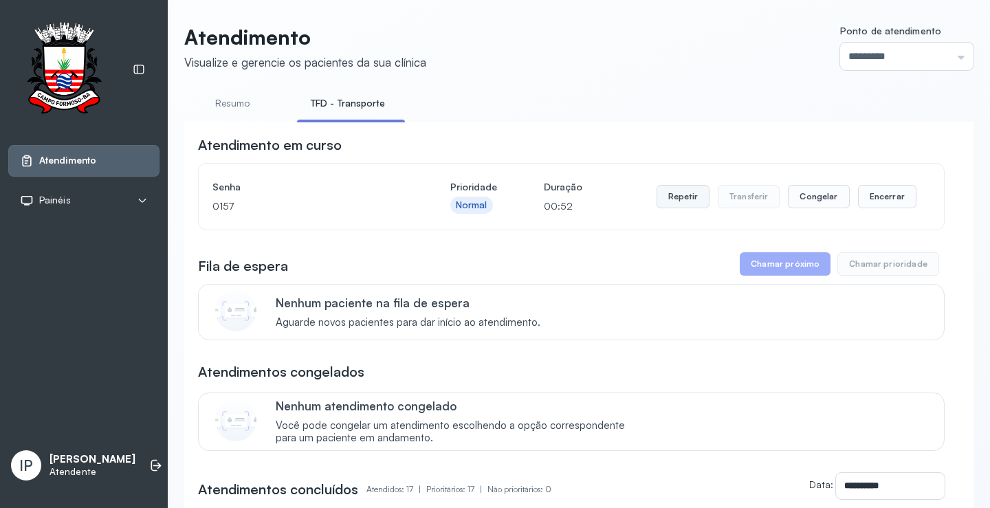
click at [670, 203] on button "Repetir" at bounding box center [682, 196] width 53 height 23
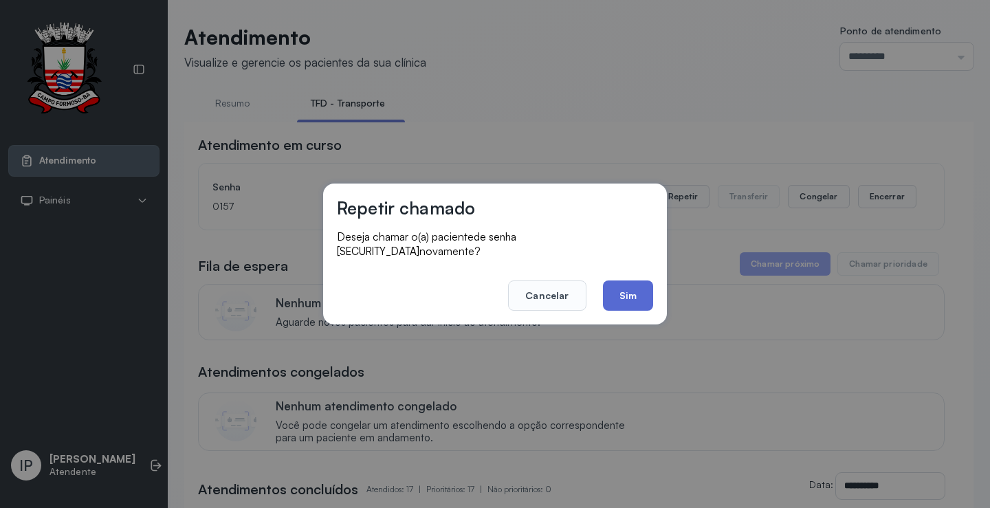
click at [614, 280] on button "Sim" at bounding box center [628, 295] width 50 height 30
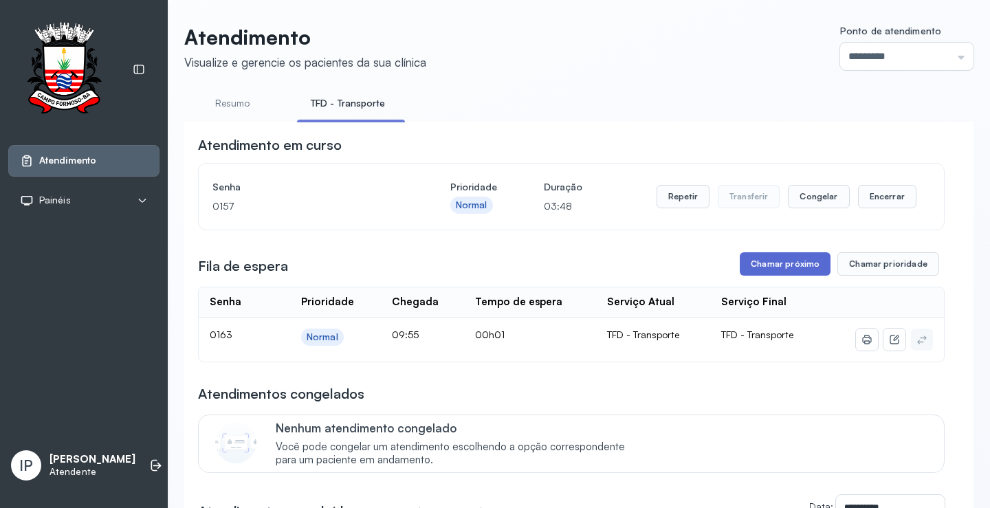
click at [783, 262] on button "Chamar próximo" at bounding box center [785, 263] width 91 height 23
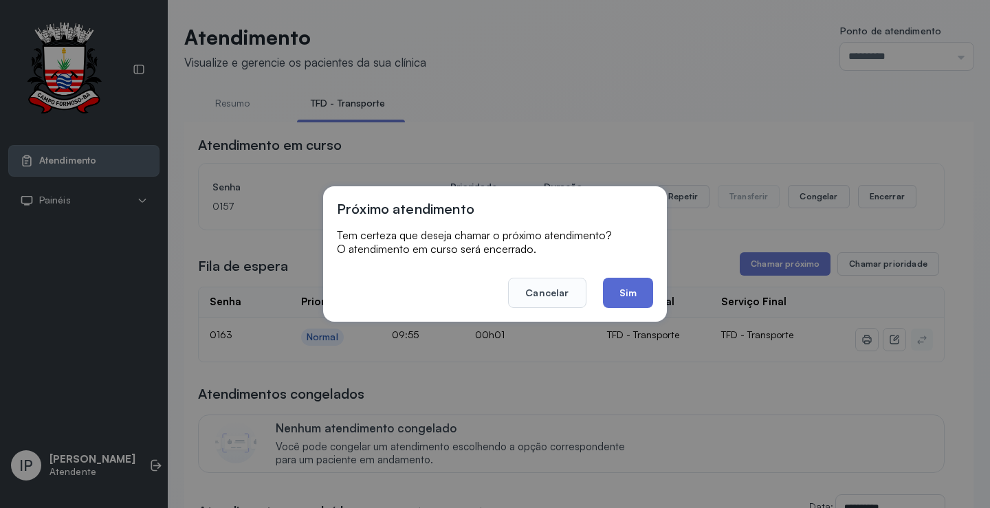
click at [632, 283] on button "Sim" at bounding box center [628, 293] width 50 height 30
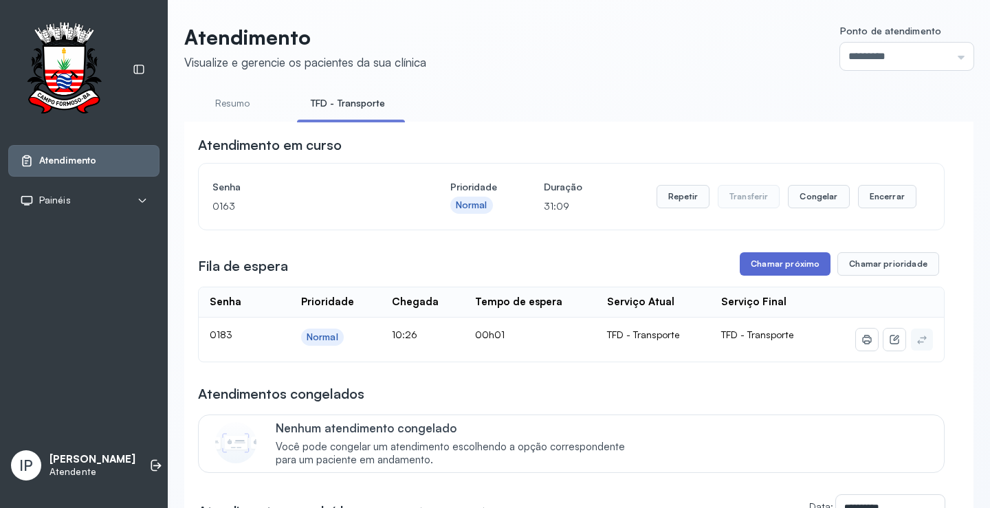
click at [756, 267] on button "Chamar próximo" at bounding box center [785, 263] width 91 height 23
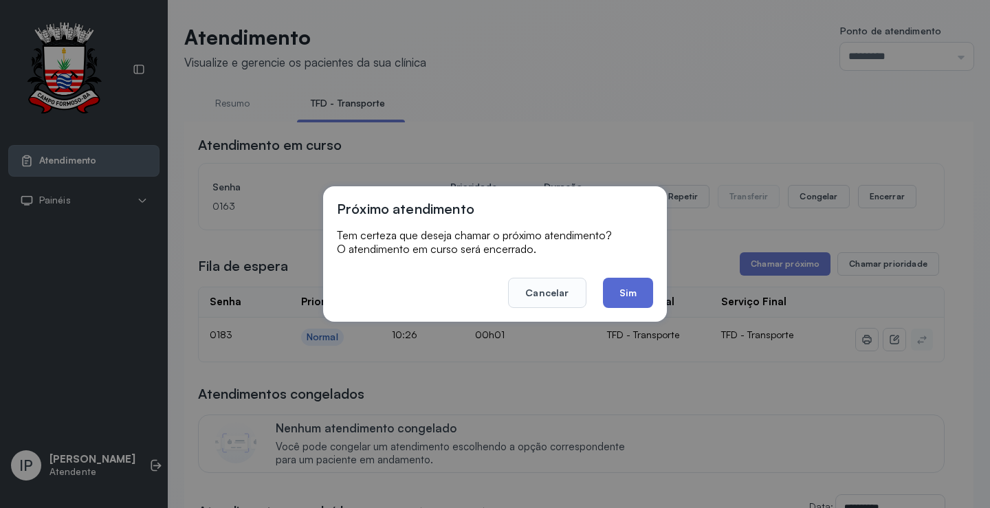
click at [625, 296] on button "Sim" at bounding box center [628, 293] width 50 height 30
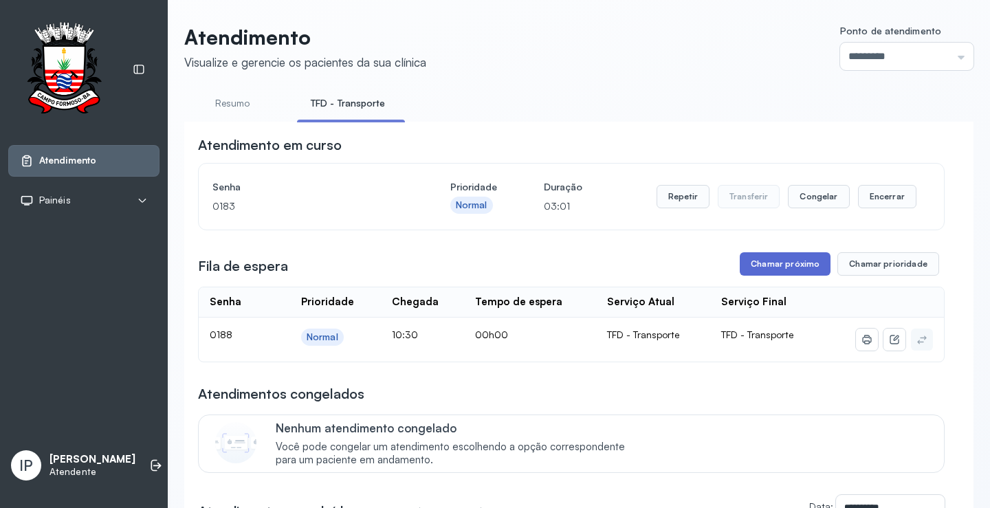
click at [759, 265] on button "Chamar próximo" at bounding box center [785, 263] width 91 height 23
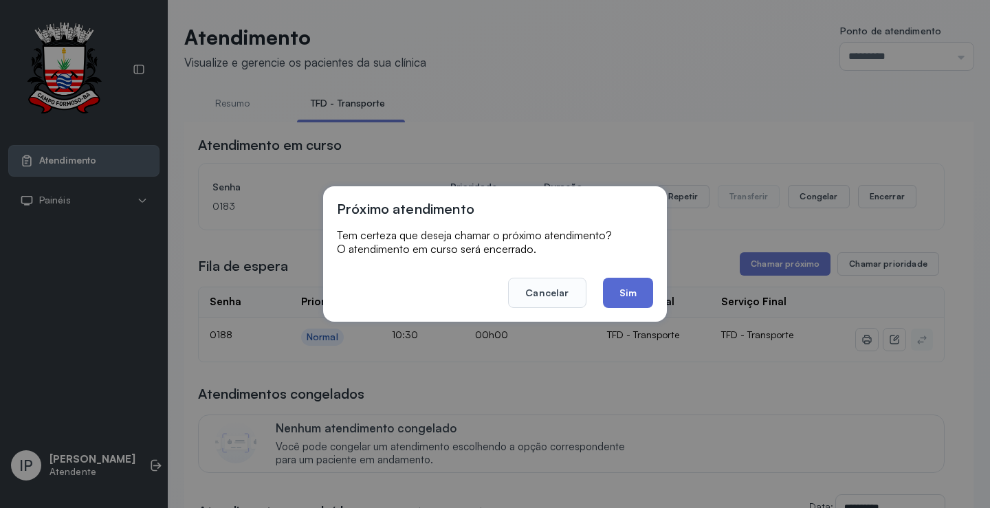
click at [643, 289] on button "Sim" at bounding box center [628, 293] width 50 height 30
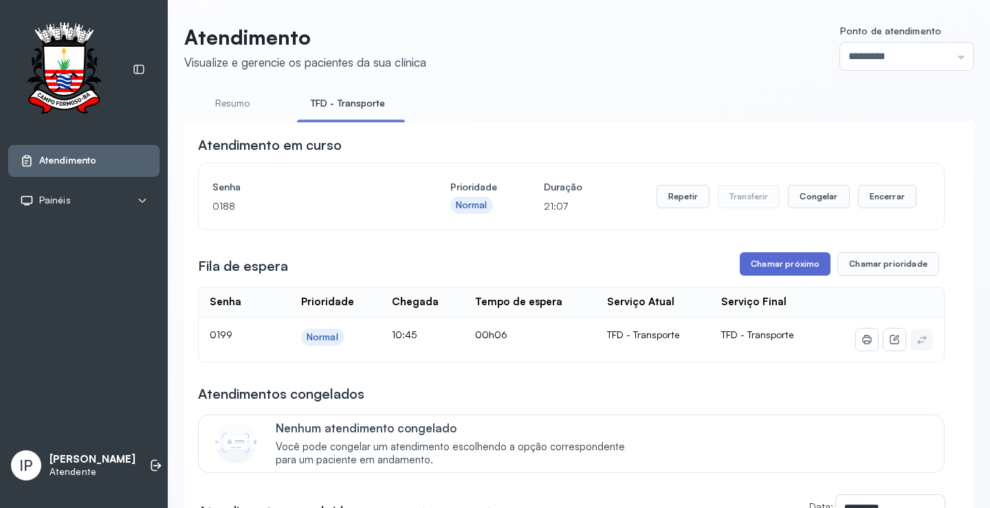
click at [773, 263] on button "Chamar próximo" at bounding box center [785, 263] width 91 height 23
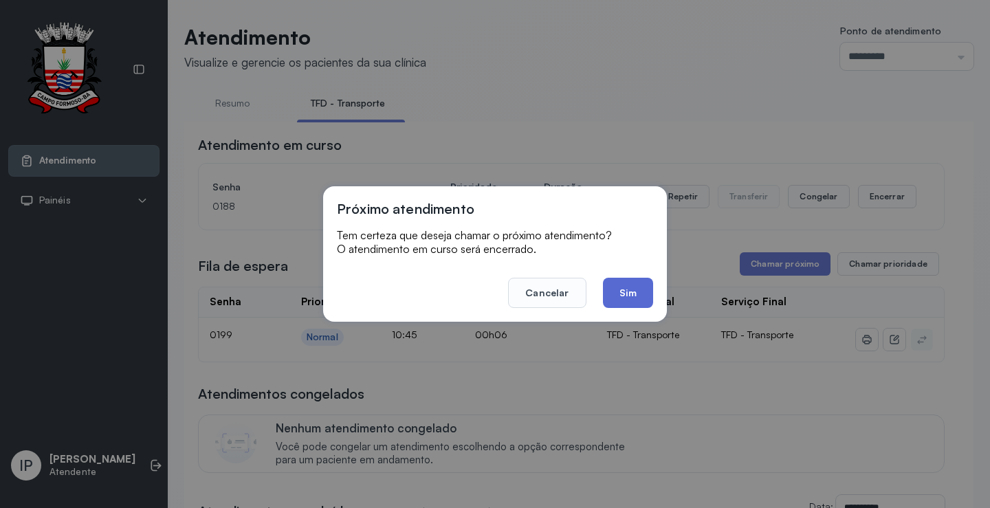
click at [636, 293] on button "Sim" at bounding box center [628, 293] width 50 height 30
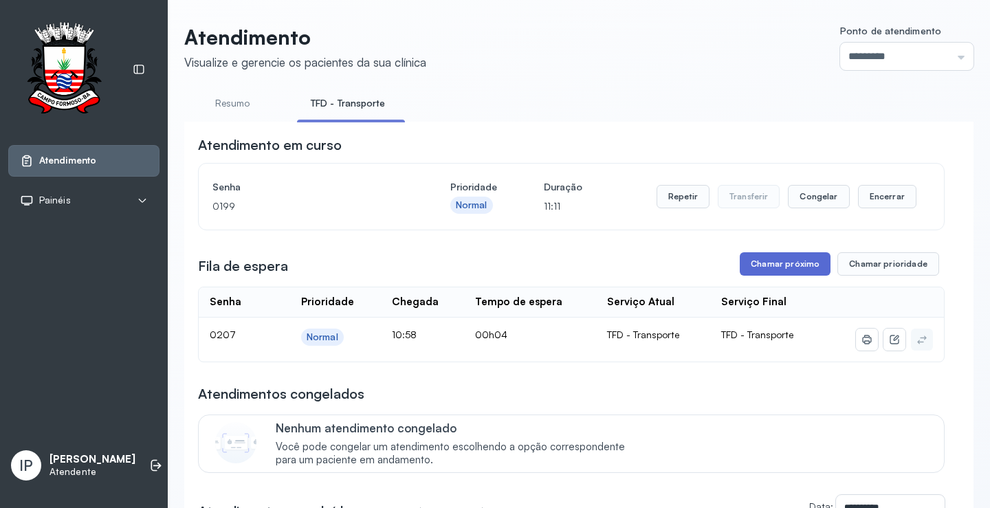
click at [792, 261] on button "Chamar próximo" at bounding box center [785, 263] width 91 height 23
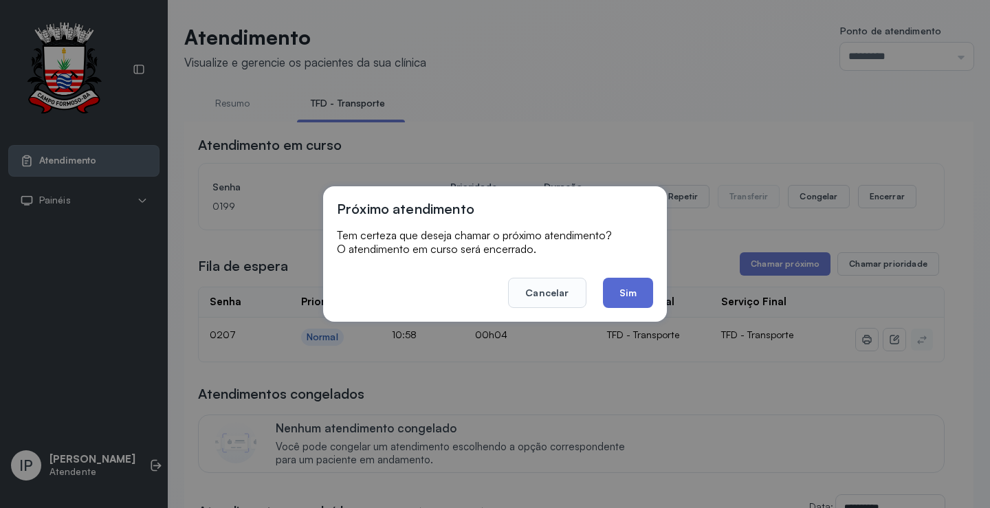
click at [629, 290] on button "Sim" at bounding box center [628, 293] width 50 height 30
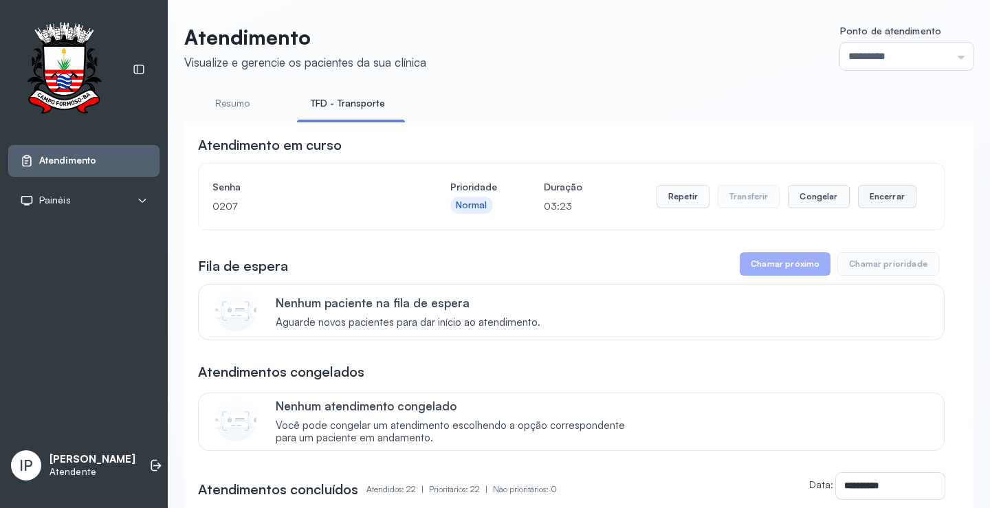
click at [880, 195] on button "Encerrar" at bounding box center [887, 196] width 58 height 23
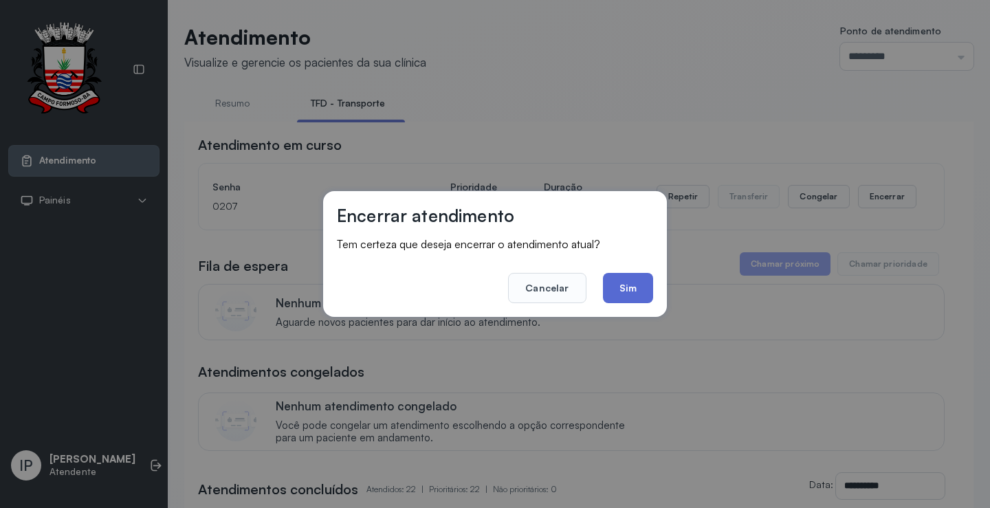
click at [637, 296] on button "Sim" at bounding box center [628, 288] width 50 height 30
